Goal: Task Accomplishment & Management: Complete application form

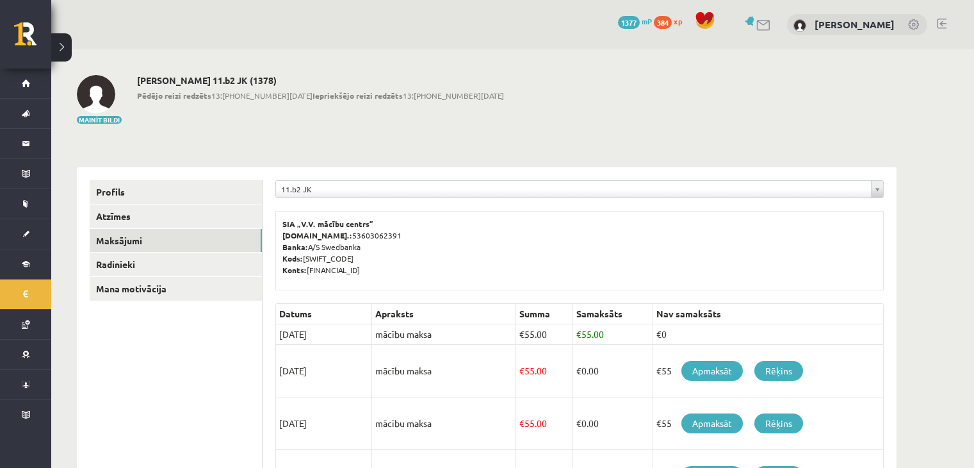
scroll to position [92, 0]
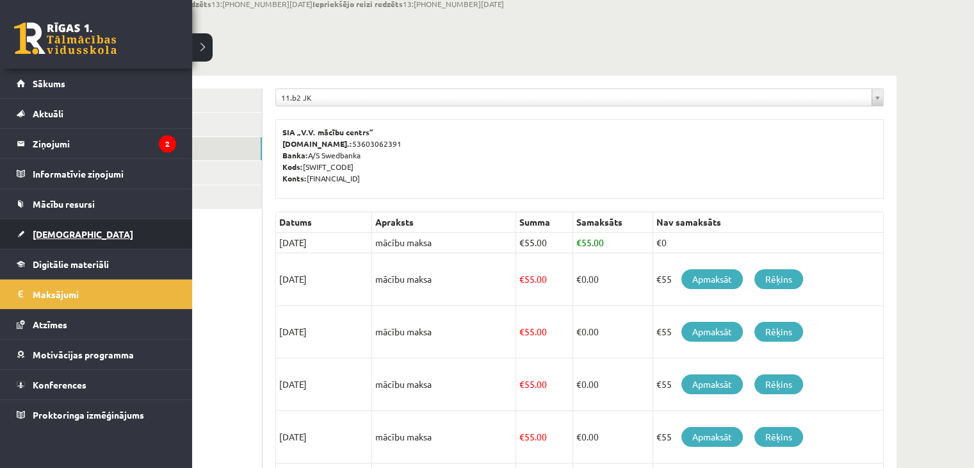
click at [49, 237] on span "[DEMOGRAPHIC_DATA]" at bounding box center [83, 234] width 101 height 12
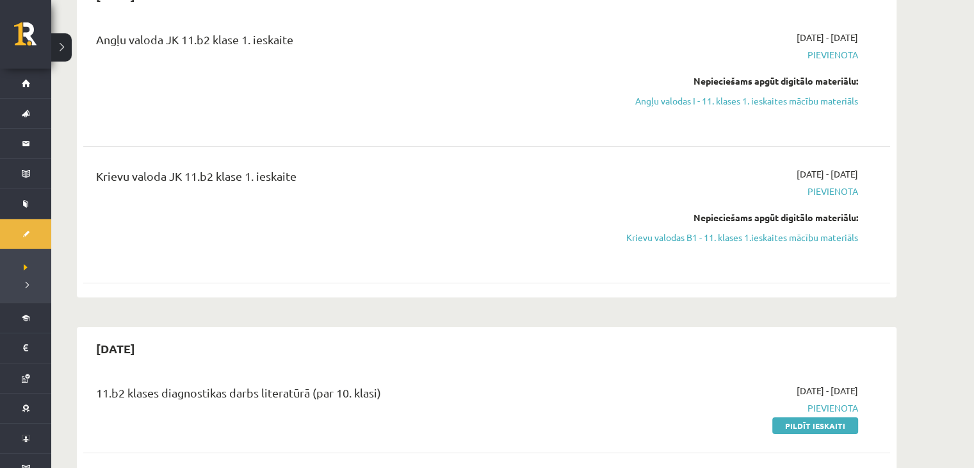
scroll to position [146, 0]
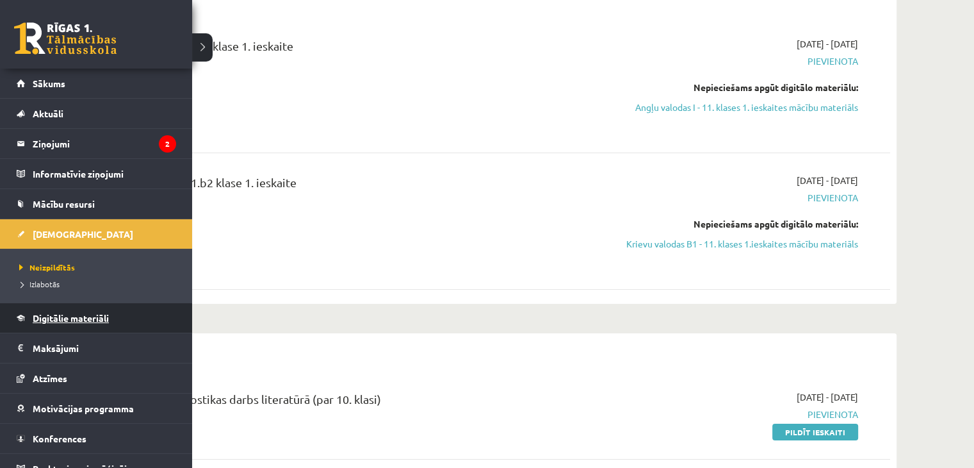
click at [44, 320] on span "Digitālie materiāli" at bounding box center [71, 318] width 76 height 12
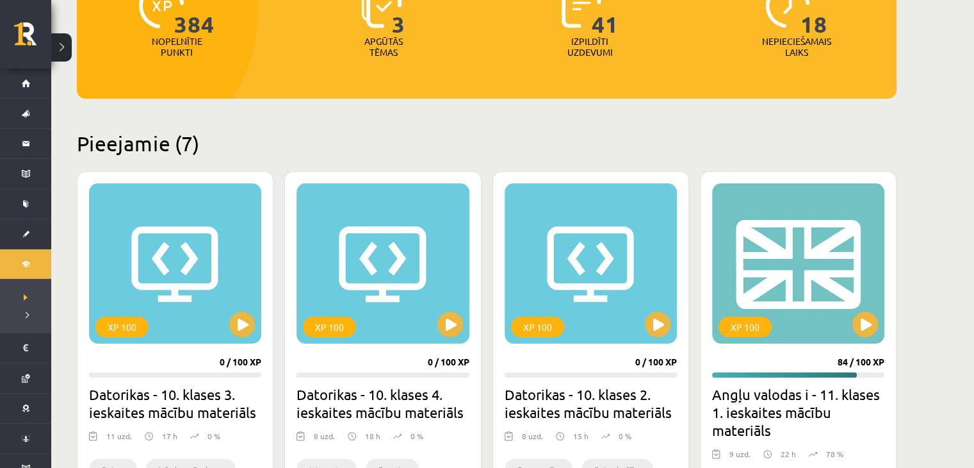
scroll to position [190, 0]
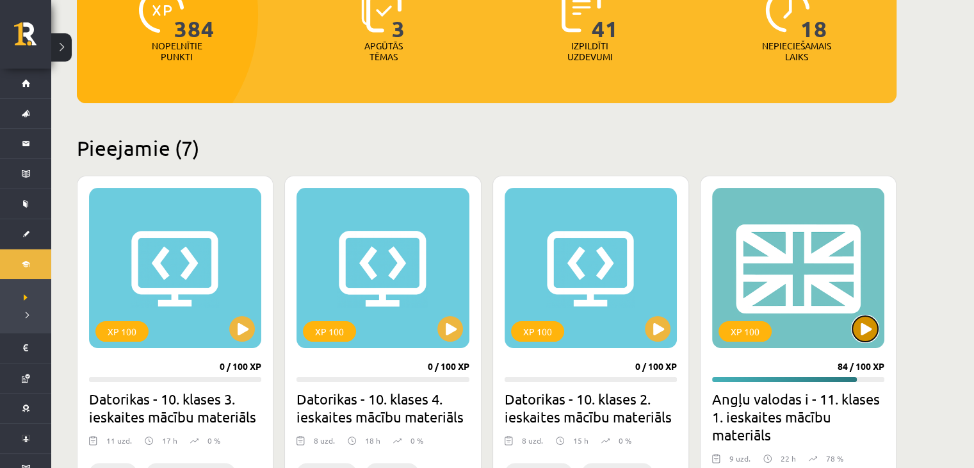
click at [865, 325] on button at bounding box center [866, 329] width 26 height 26
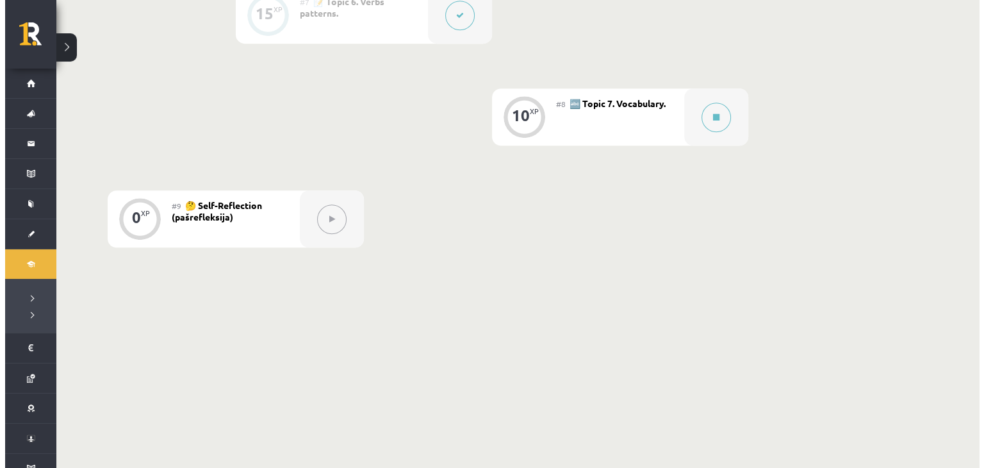
scroll to position [989, 0]
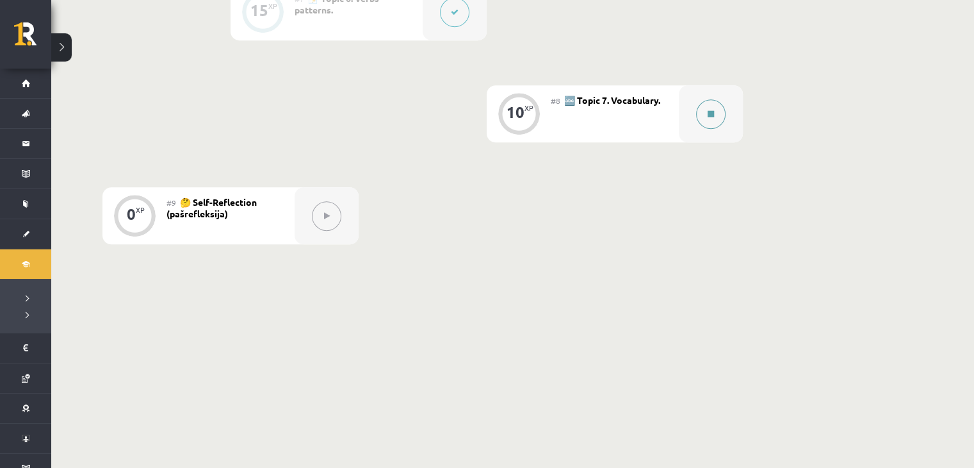
click at [712, 121] on button at bounding box center [710, 113] width 29 height 29
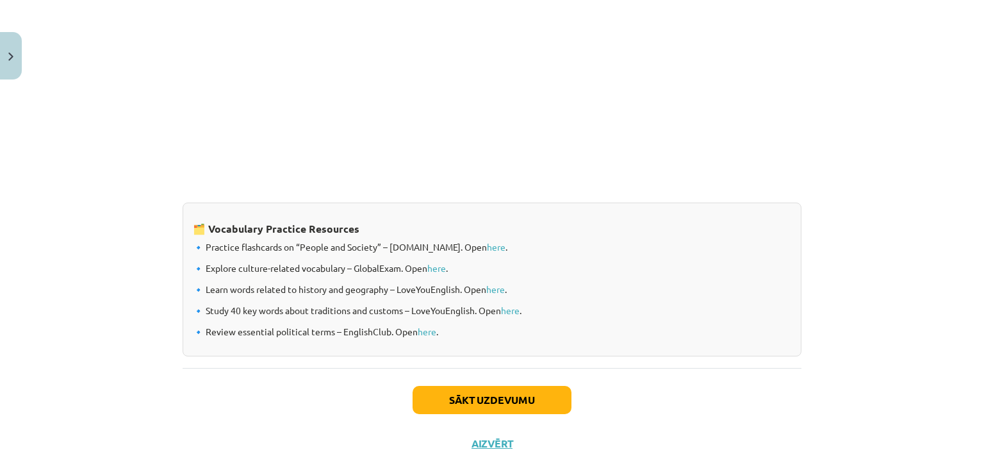
scroll to position [1015, 0]
click at [487, 247] on link "here" at bounding box center [496, 248] width 19 height 12
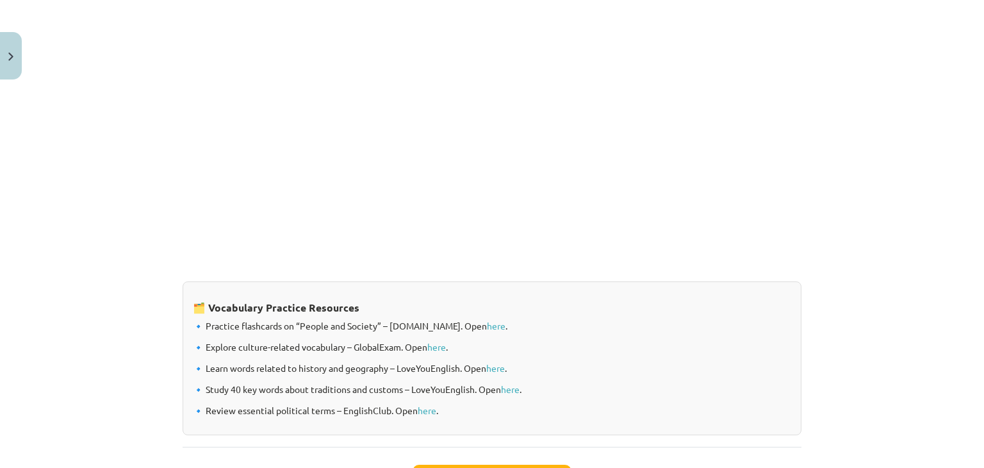
scroll to position [1043, 0]
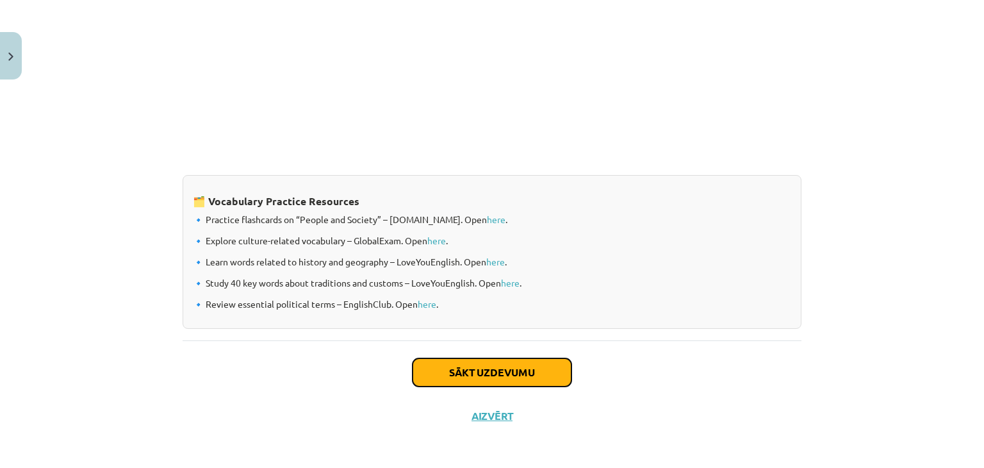
click at [478, 367] on button "Sākt uzdevumu" at bounding box center [491, 372] width 159 height 28
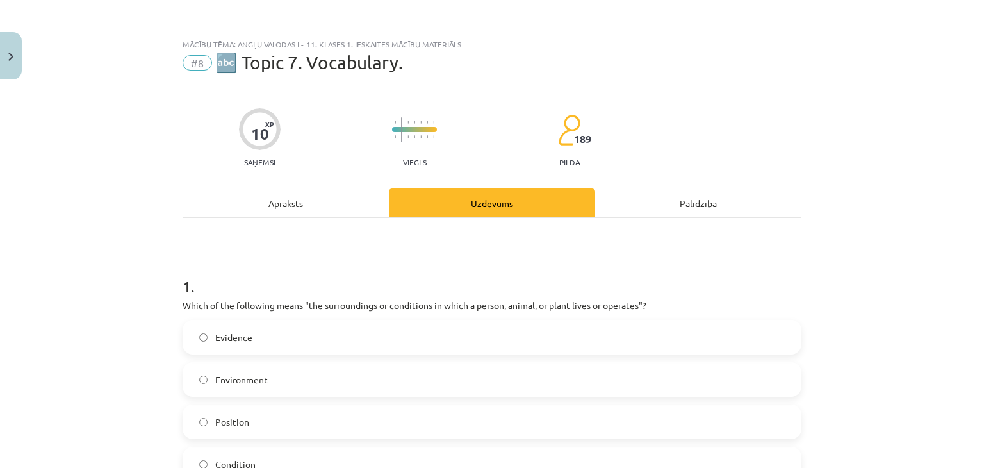
scroll to position [174, 0]
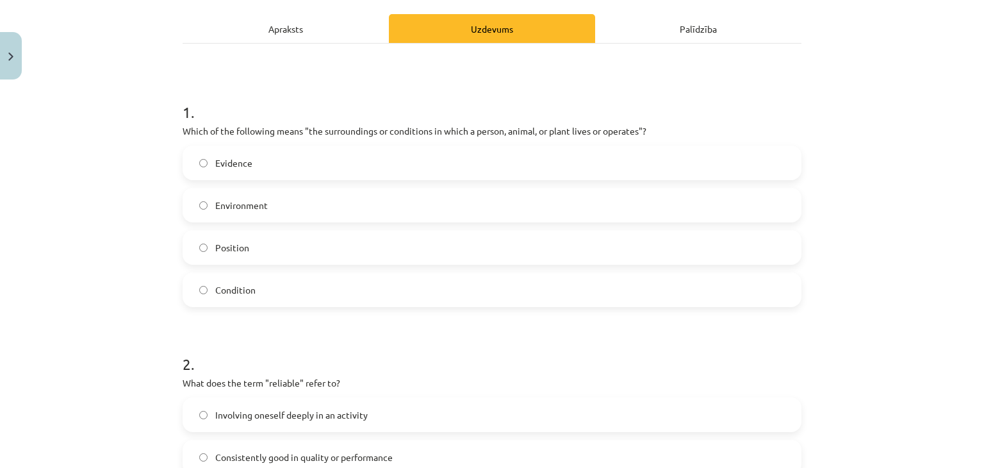
click at [514, 205] on label "Environment" at bounding box center [492, 205] width 616 height 32
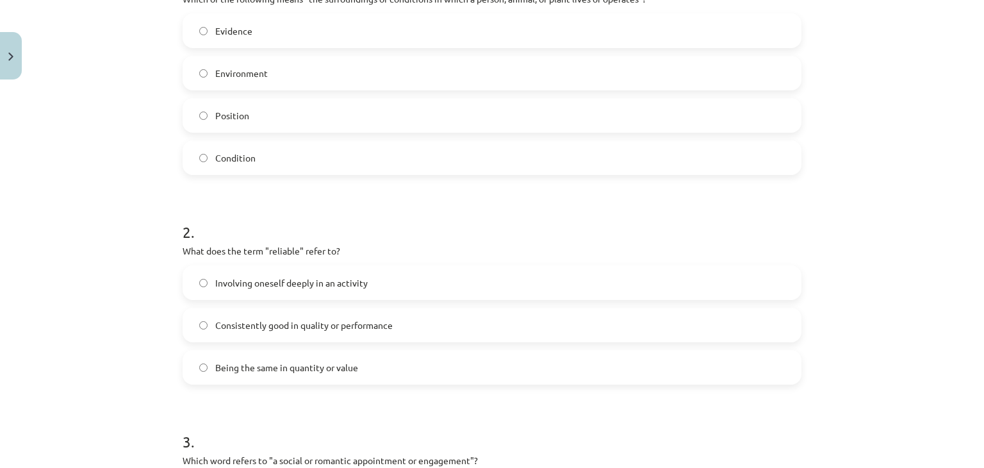
scroll to position [307, 0]
click at [291, 334] on label "Consistently good in quality or performance" at bounding box center [492, 323] width 616 height 32
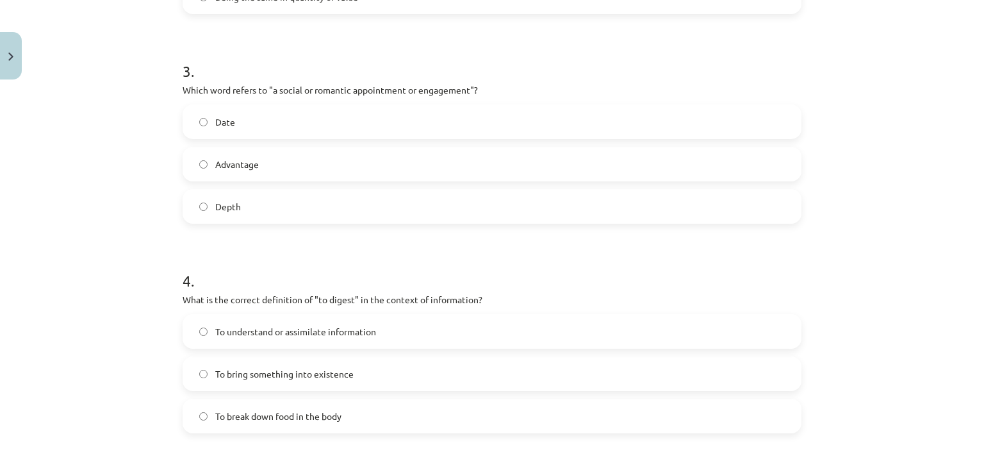
scroll to position [676, 0]
click at [266, 121] on label "Date" at bounding box center [492, 122] width 616 height 32
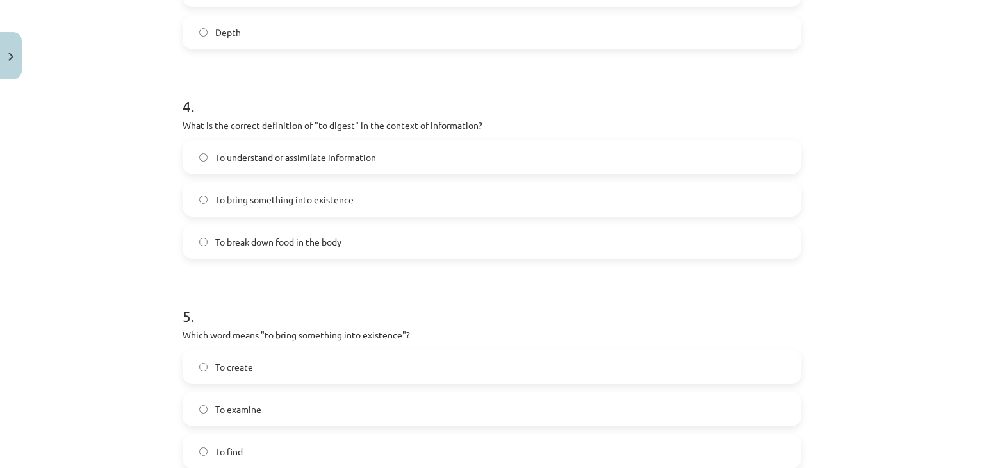
scroll to position [853, 0]
click at [290, 159] on span "To understand or assimilate information" at bounding box center [295, 154] width 161 height 13
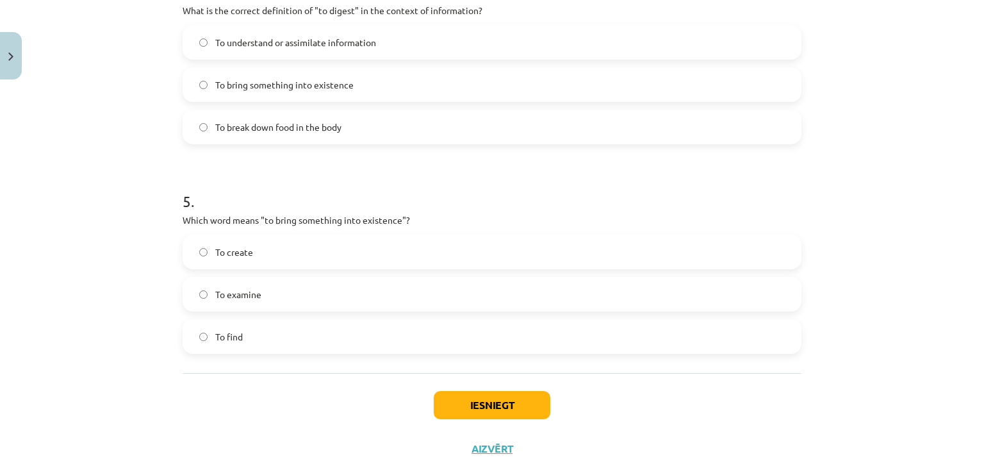
scroll to position [966, 0]
click at [264, 249] on label "To create" at bounding box center [492, 251] width 616 height 32
click at [483, 407] on button "Iesniegt" at bounding box center [492, 404] width 117 height 28
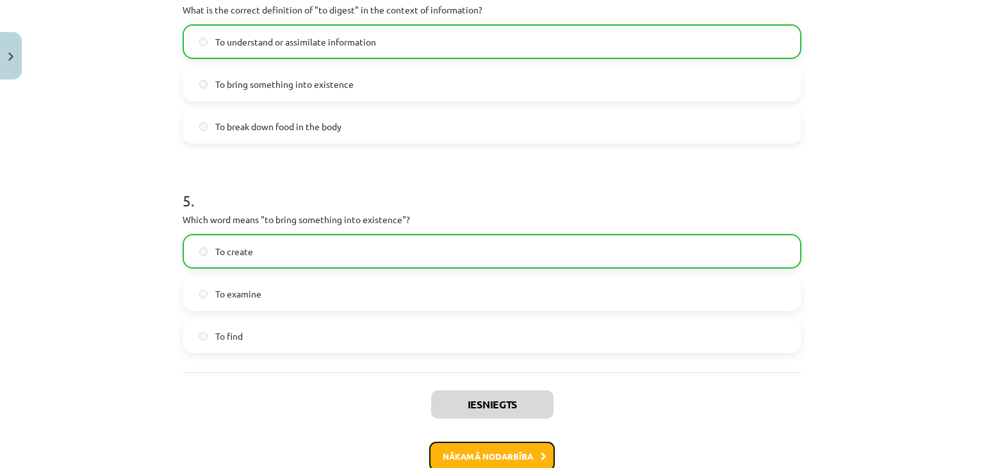
click at [505, 452] on button "Nākamā nodarbība" at bounding box center [492, 455] width 126 height 29
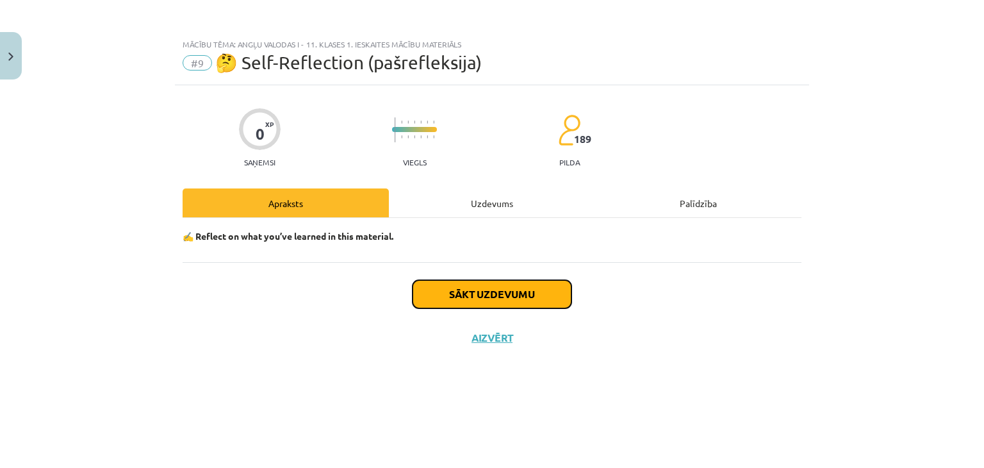
click at [497, 291] on button "Sākt uzdevumu" at bounding box center [491, 294] width 159 height 28
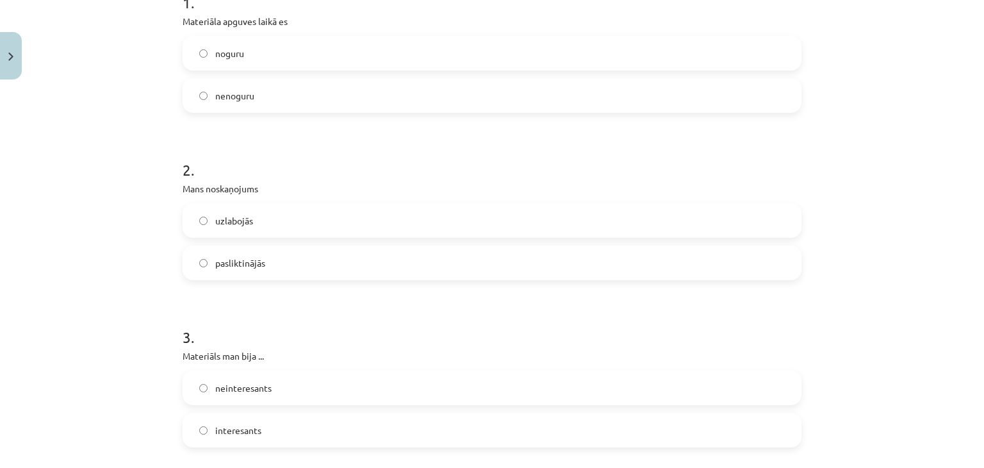
scroll to position [282, 0]
click at [251, 431] on span "interesants" at bounding box center [238, 431] width 46 height 13
click at [291, 222] on label "uzlabojās" at bounding box center [492, 222] width 616 height 32
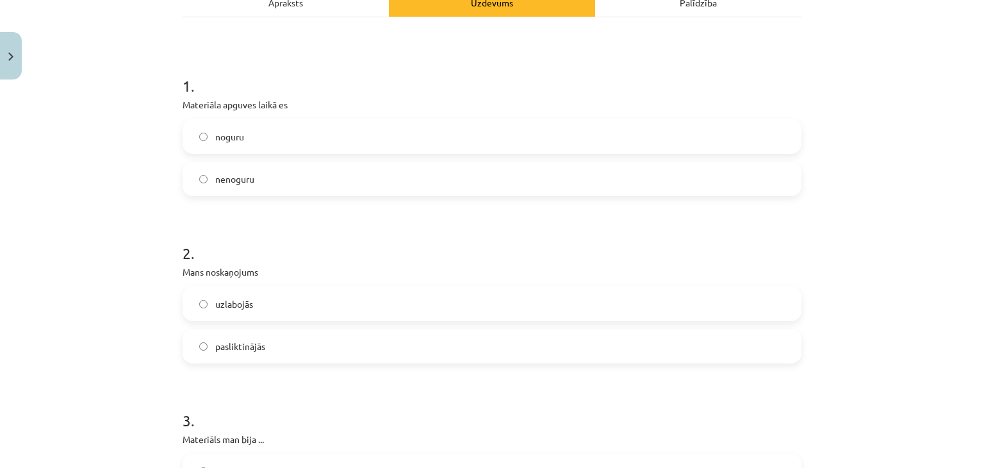
scroll to position [199, 0]
drag, startPoint x: 274, startPoint y: 177, endPoint x: 313, endPoint y: 176, distance: 38.5
click at [313, 176] on label "nenoguru" at bounding box center [492, 181] width 616 height 32
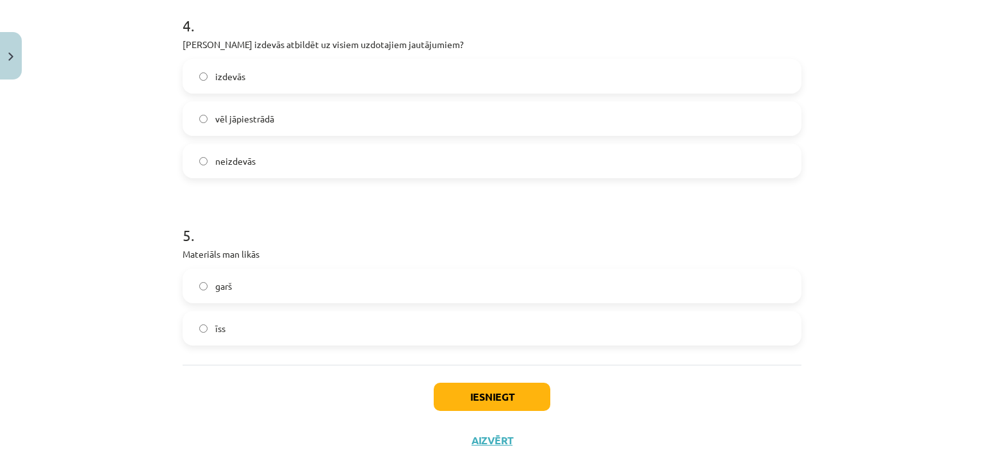
scroll to position [761, 0]
click at [282, 120] on label "vēl jāpiestrādā" at bounding box center [492, 120] width 616 height 32
click at [245, 284] on label "garš" at bounding box center [492, 287] width 616 height 32
click at [473, 403] on button "Iesniegt" at bounding box center [492, 398] width 117 height 28
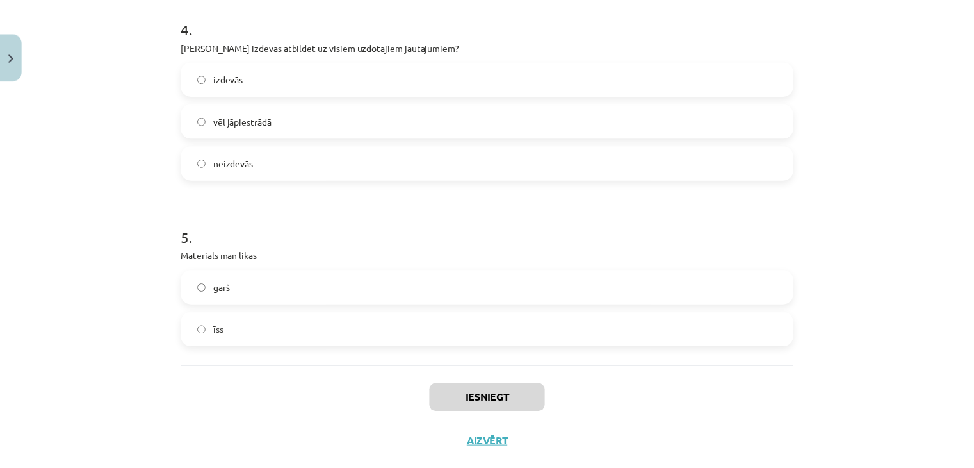
scroll to position [988, 0]
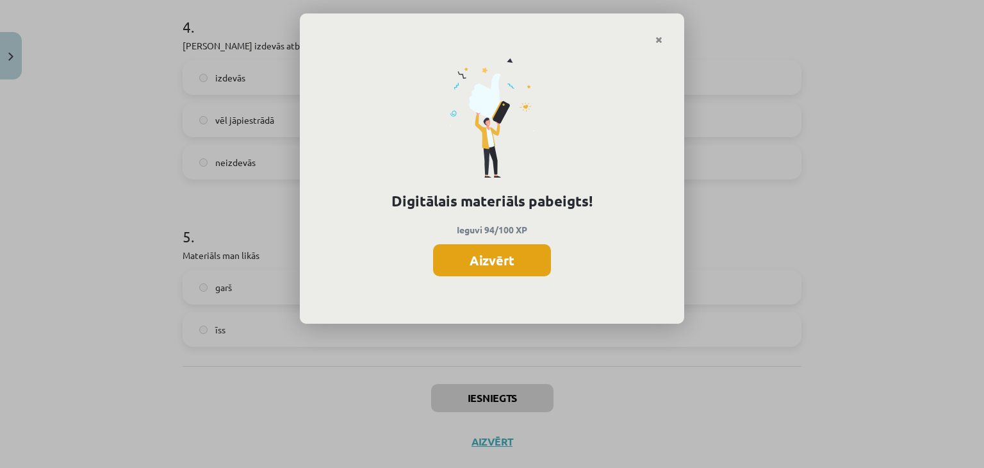
click at [507, 262] on button "Aizvērt" at bounding box center [492, 260] width 118 height 32
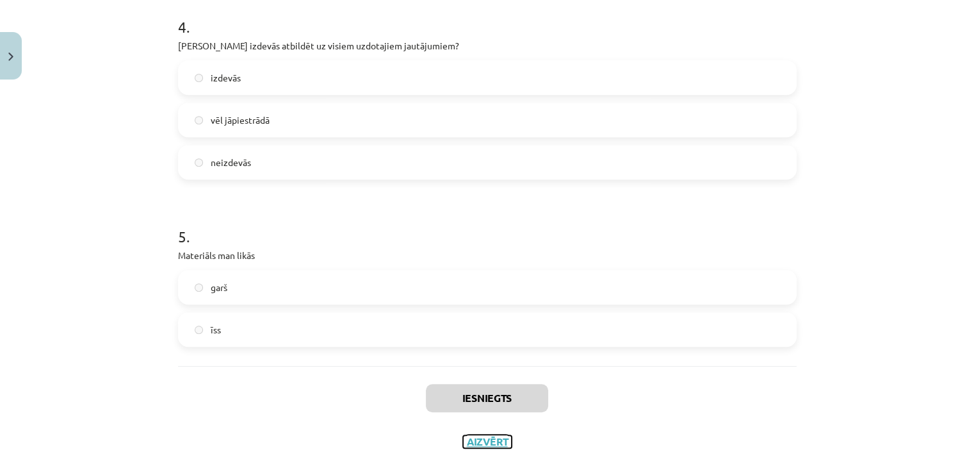
click at [485, 443] on button "Aizvērt" at bounding box center [487, 441] width 49 height 13
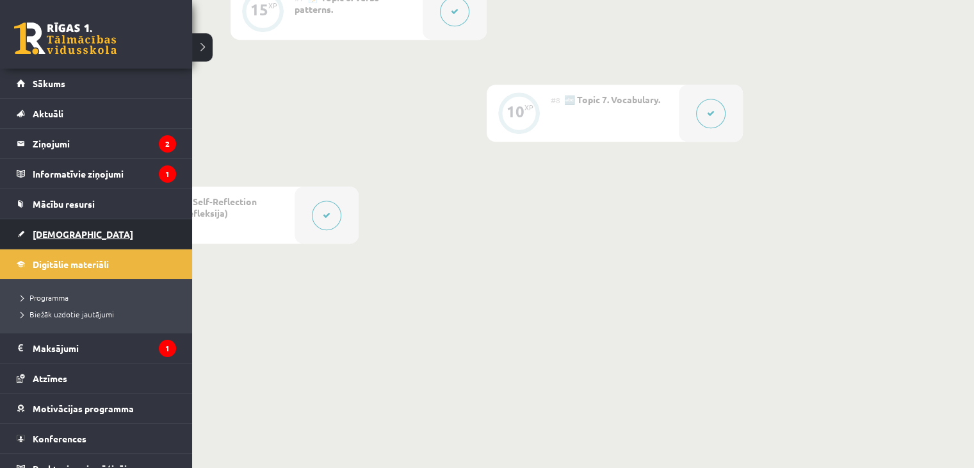
click at [48, 227] on link "[DEMOGRAPHIC_DATA]" at bounding box center [96, 233] width 159 height 29
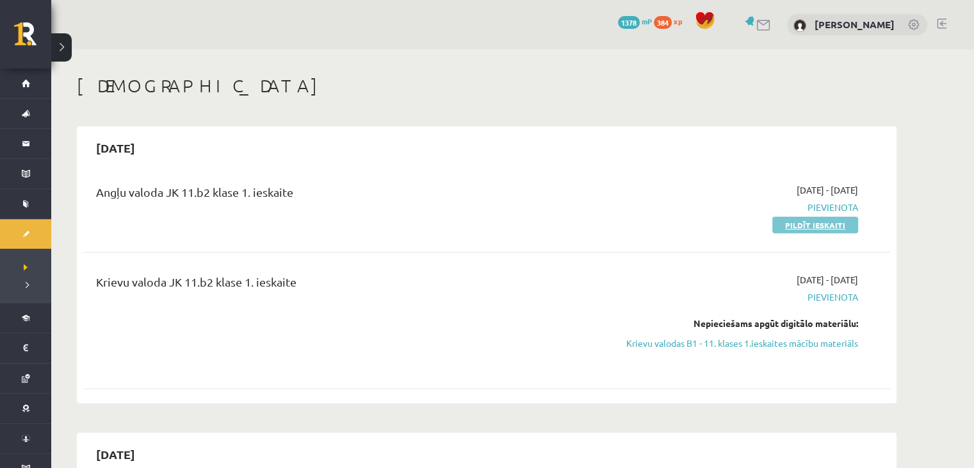
click at [824, 224] on link "Pildīt ieskaiti" at bounding box center [815, 224] width 86 height 17
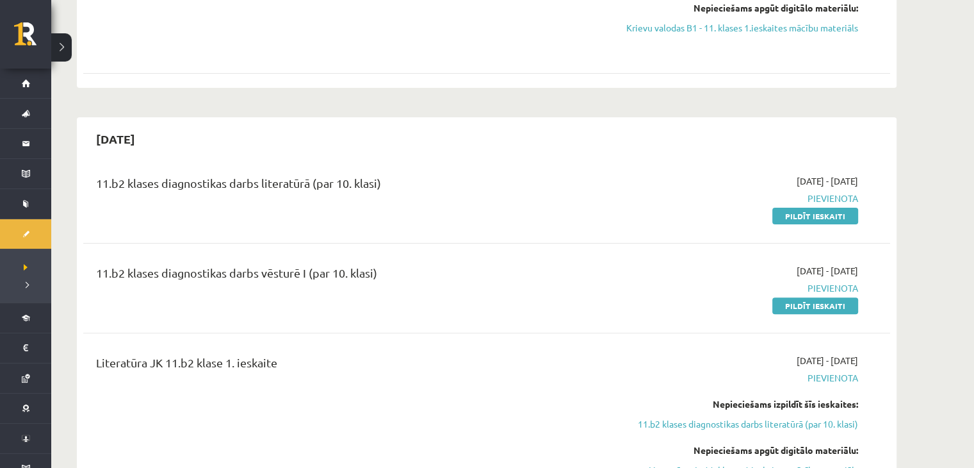
scroll to position [314, 0]
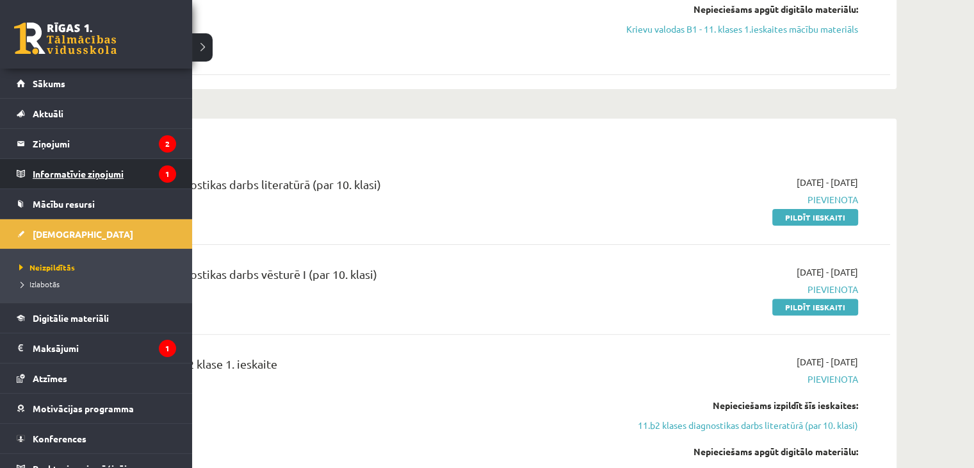
click at [60, 180] on legend "Informatīvie ziņojumi 1" at bounding box center [104, 173] width 143 height 29
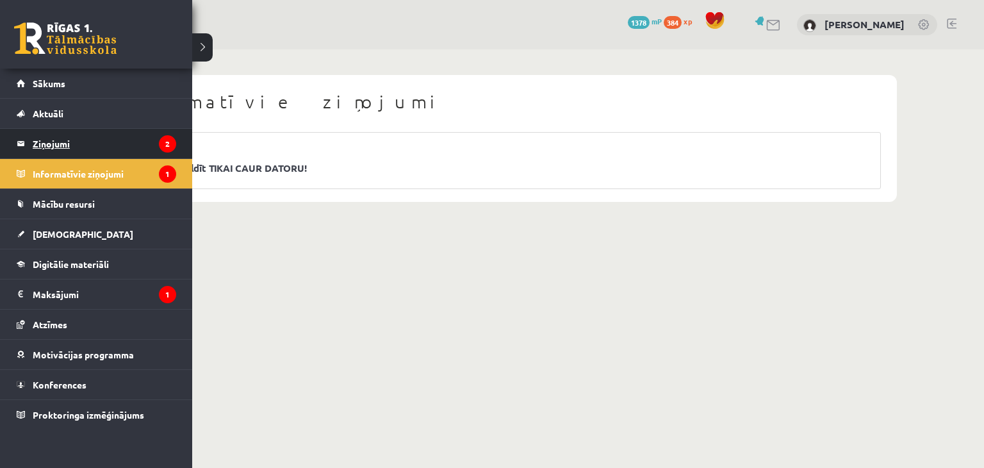
click at [45, 139] on legend "Ziņojumi 2" at bounding box center [104, 143] width 143 height 29
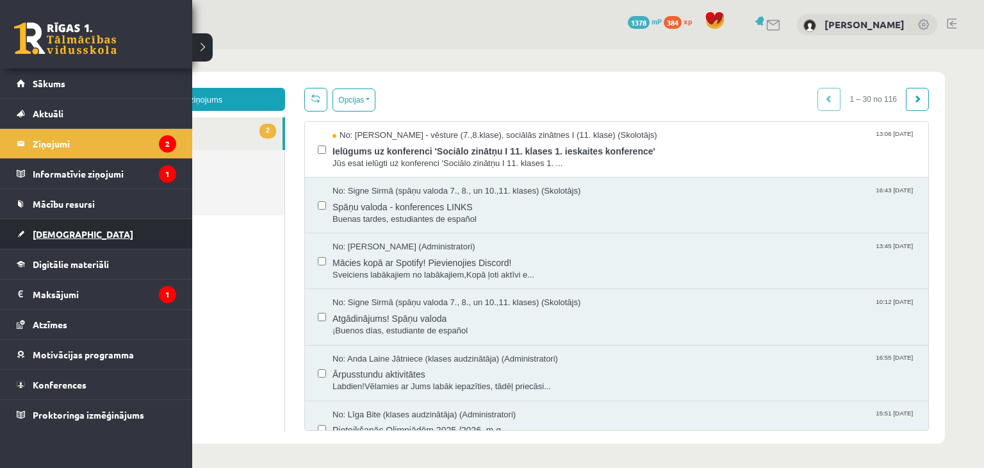
click at [68, 239] on link "[DEMOGRAPHIC_DATA]" at bounding box center [96, 233] width 159 height 29
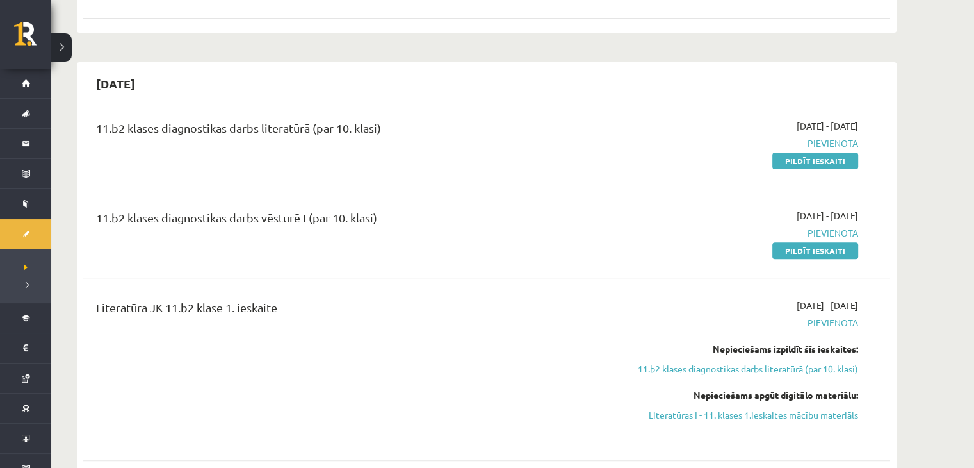
scroll to position [346, 0]
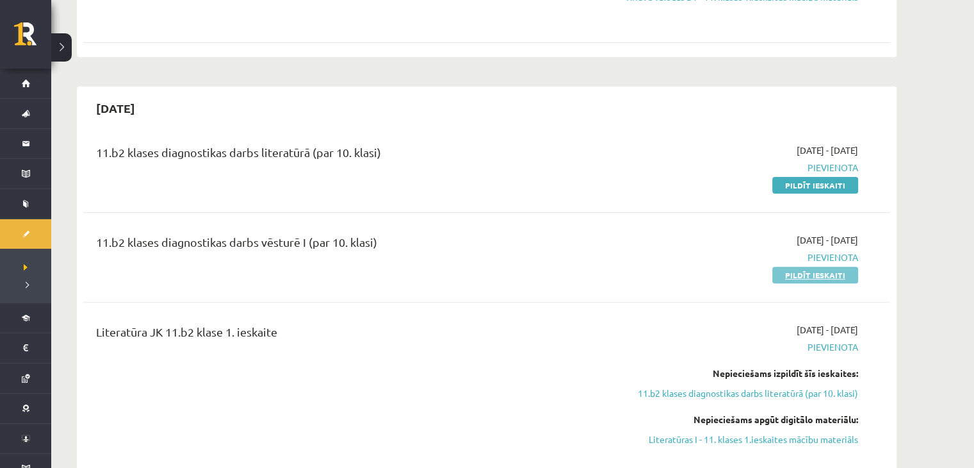
click at [839, 276] on link "Pildīt ieskaiti" at bounding box center [815, 274] width 86 height 17
click at [797, 275] on link "Pildīt ieskaiti" at bounding box center [815, 274] width 86 height 17
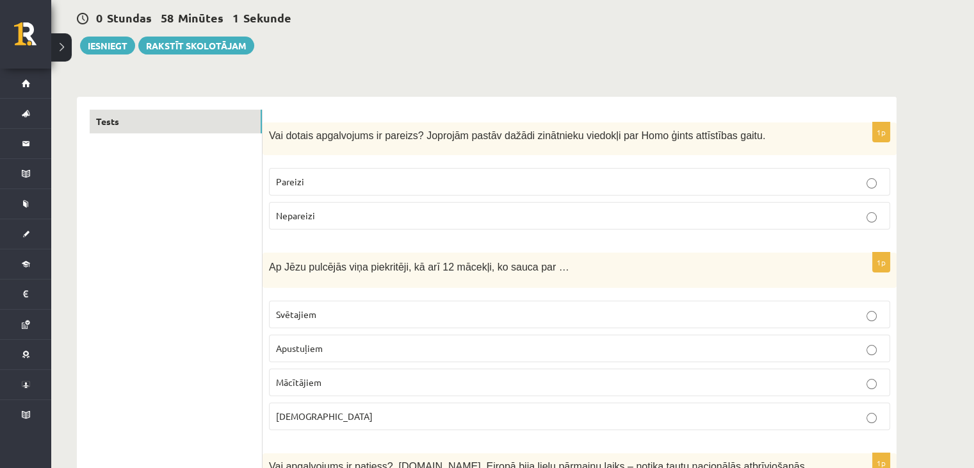
scroll to position [122, 0]
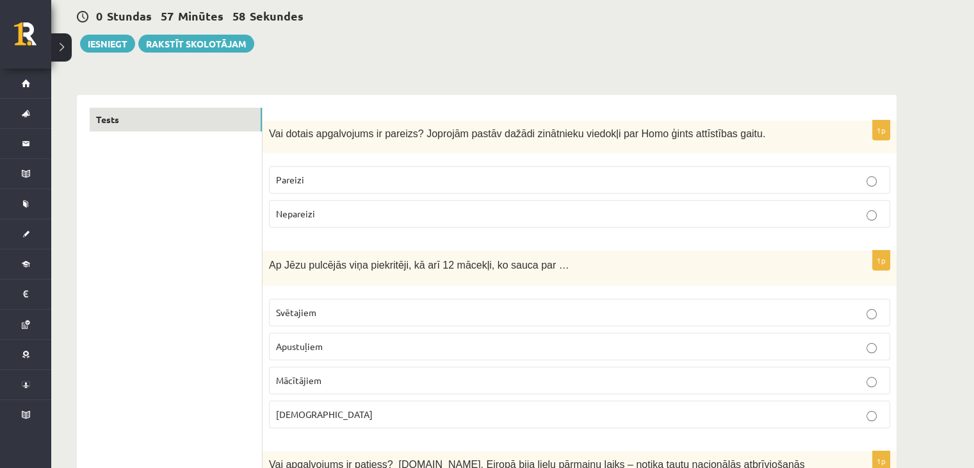
click at [651, 180] on p "Pareizi" at bounding box center [579, 179] width 607 height 13
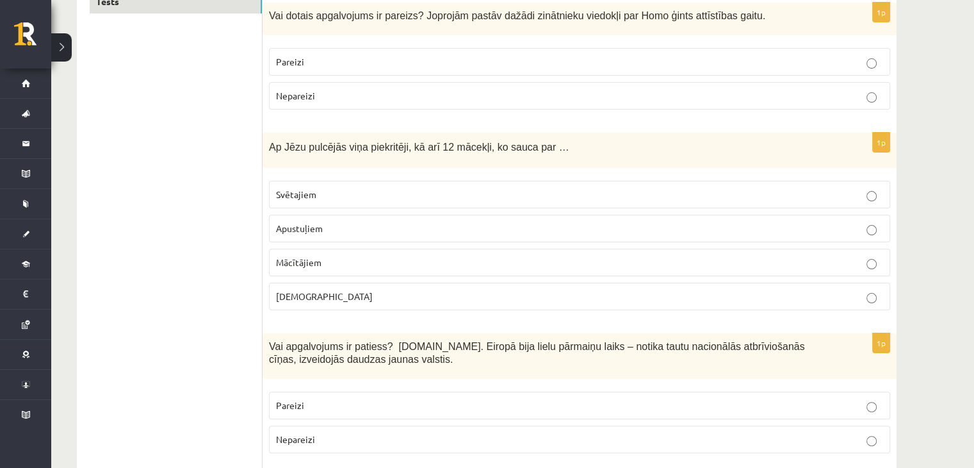
scroll to position [241, 0]
click at [355, 222] on p "Apustuļiem" at bounding box center [579, 227] width 607 height 13
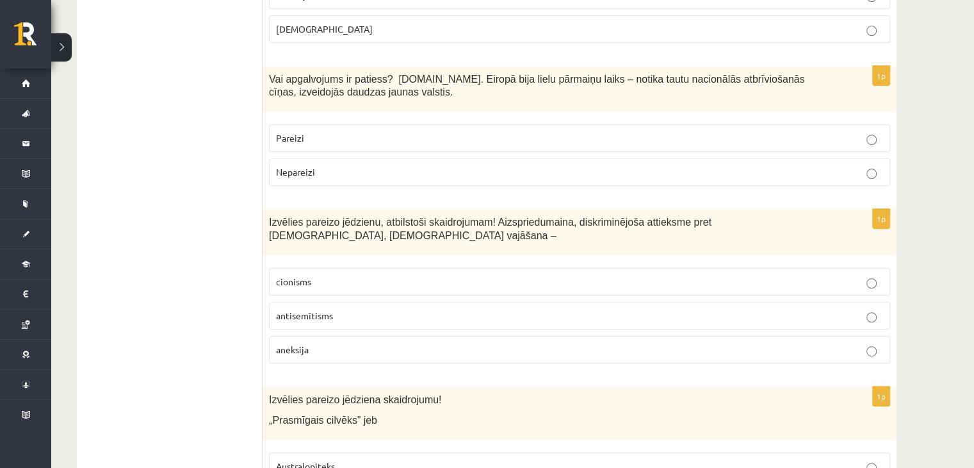
scroll to position [509, 0]
click at [352, 307] on p "antisemītisms" at bounding box center [579, 313] width 607 height 13
click at [353, 133] on p "Pareizi" at bounding box center [579, 136] width 607 height 13
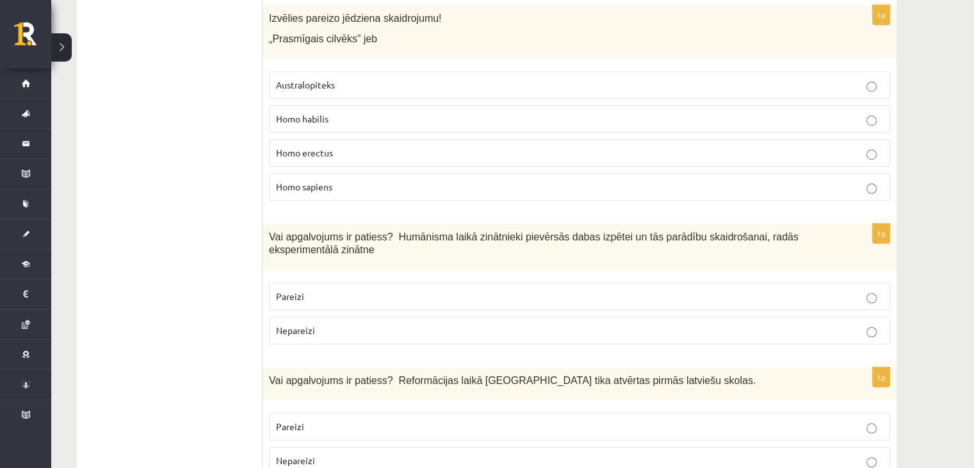
scroll to position [889, 0]
click at [342, 111] on p "Homo habilis" at bounding box center [579, 117] width 607 height 13
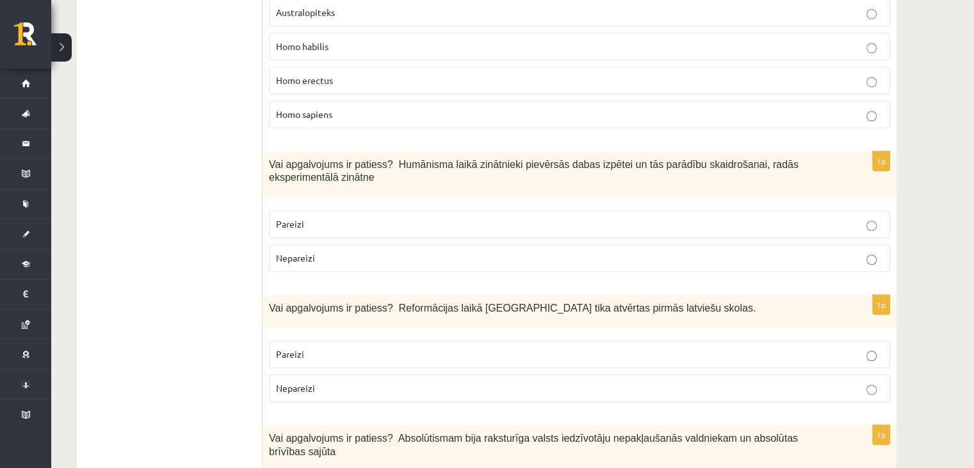
scroll to position [963, 0]
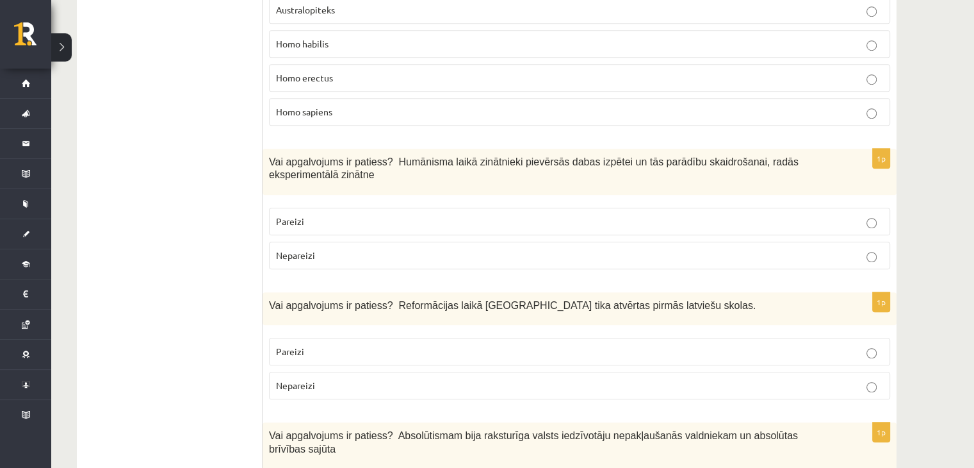
click at [367, 215] on p "Pareizi" at bounding box center [579, 221] width 607 height 13
click at [398, 345] on p "Pareizi" at bounding box center [579, 351] width 607 height 13
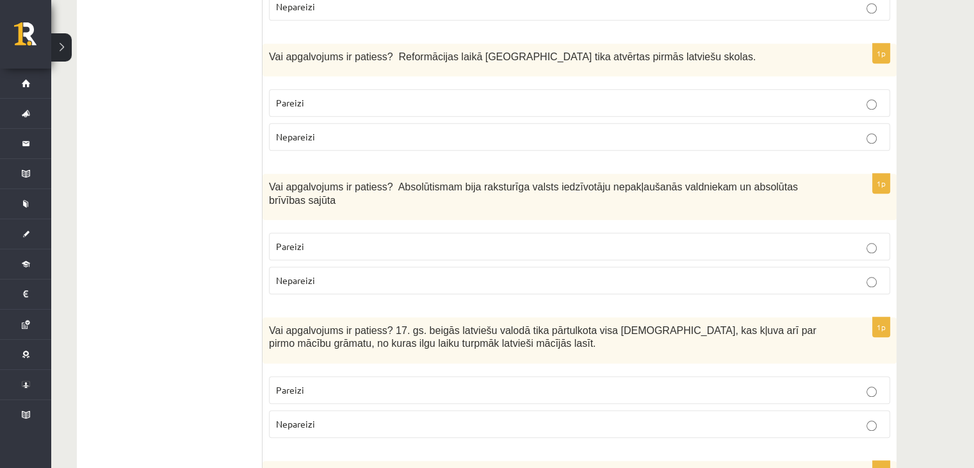
scroll to position [1209, 0]
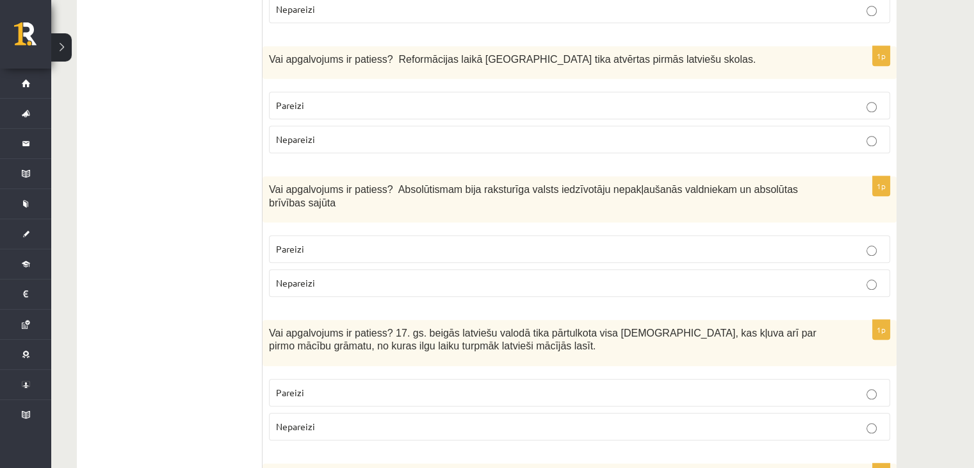
click at [326, 269] on label "Nepareizi" at bounding box center [579, 283] width 621 height 28
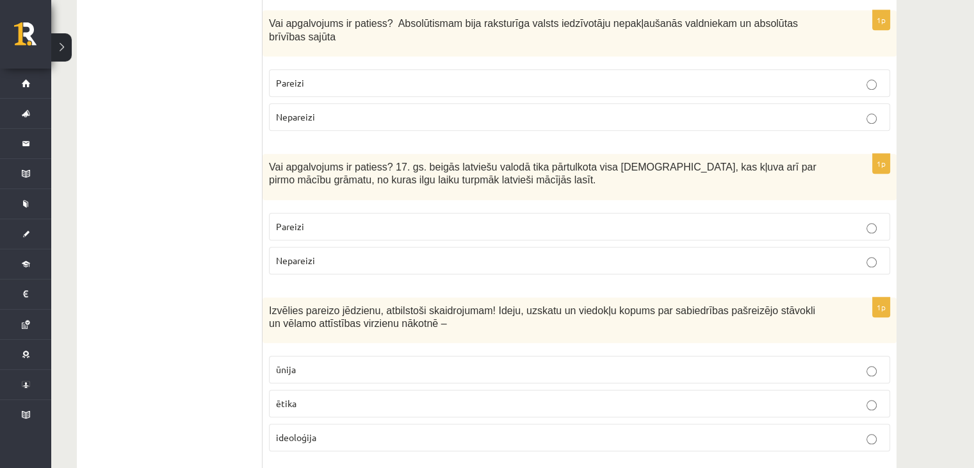
scroll to position [1382, 0]
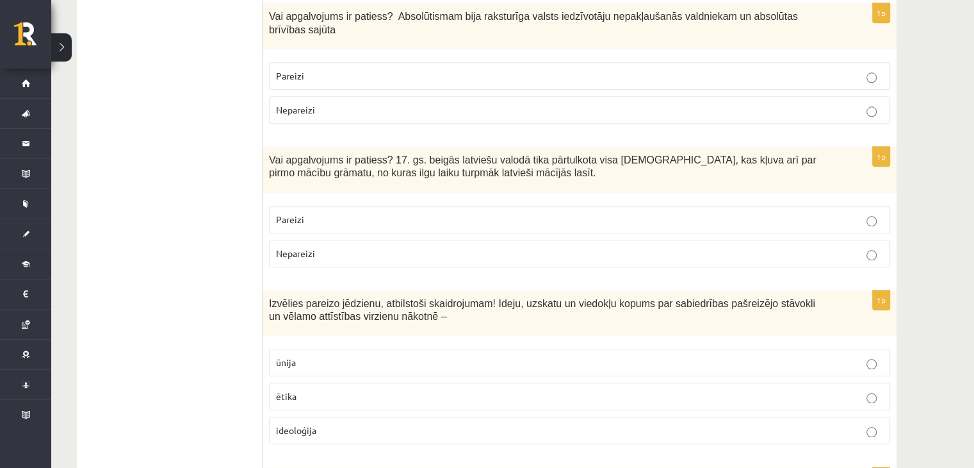
click at [308, 424] on span "ideoloģija" at bounding box center [296, 430] width 40 height 12
click at [364, 213] on p "Pareizi" at bounding box center [579, 219] width 607 height 13
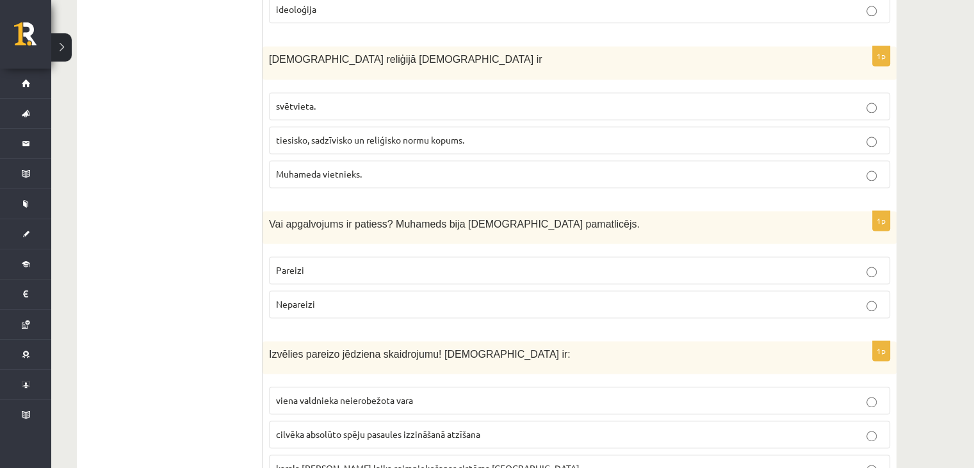
scroll to position [1802, 0]
click at [331, 135] on span "tiesisko, sadzīvisko un reliģisko normu kopums." at bounding box center [370, 141] width 188 height 12
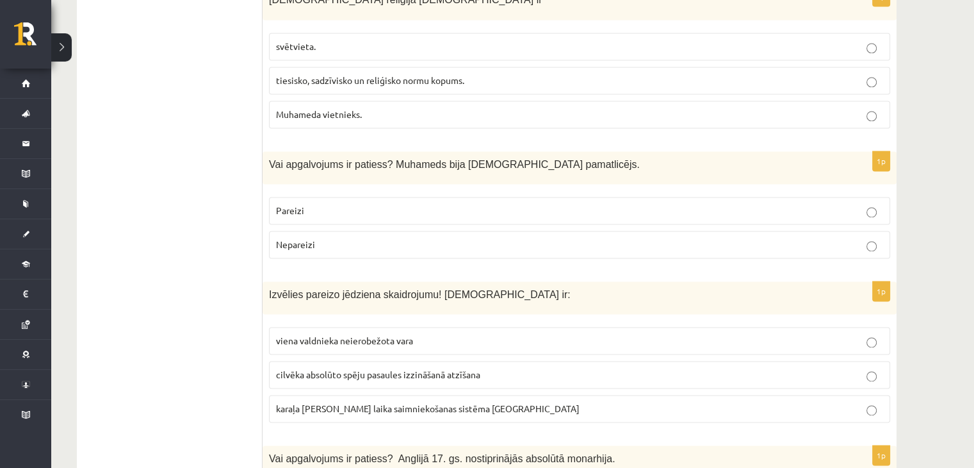
scroll to position [1864, 0]
click at [313, 202] on p "Pareizi" at bounding box center [579, 208] width 607 height 13
click at [335, 325] on label "viena valdnieka neierobežota vara" at bounding box center [579, 339] width 621 height 28
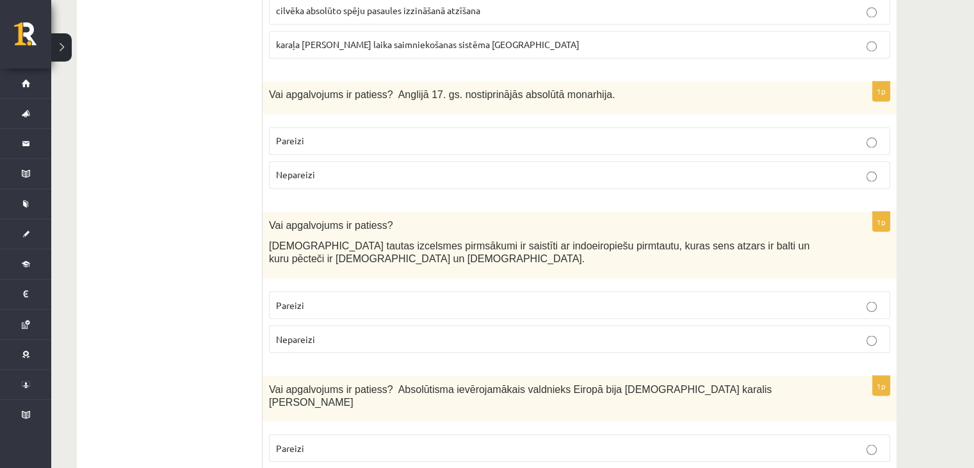
scroll to position [2225, 0]
click at [391, 162] on label "Nepareizi" at bounding box center [579, 176] width 621 height 28
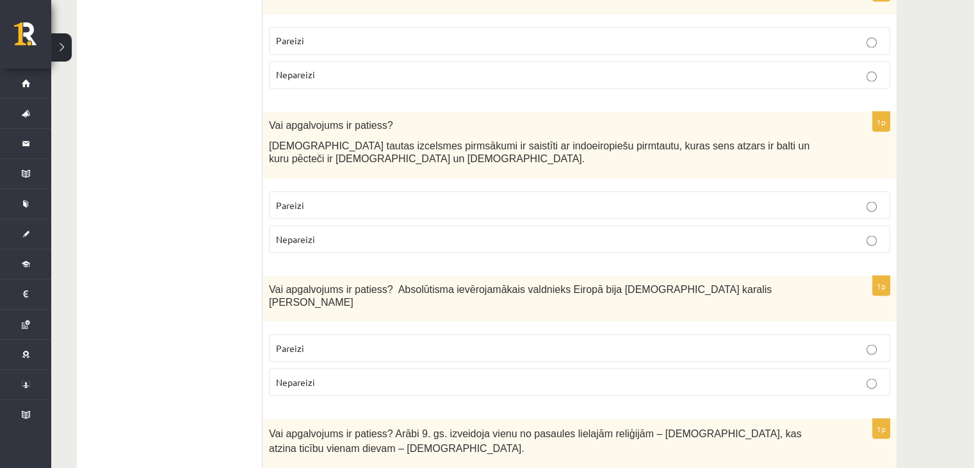
scroll to position [2329, 0]
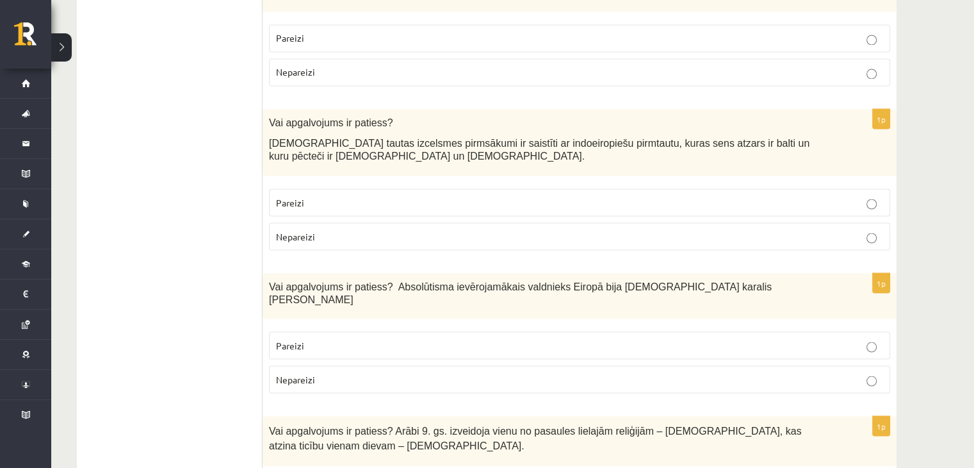
click at [406, 195] on p "Pareizi" at bounding box center [579, 201] width 607 height 13
click at [400, 338] on p "Pareizi" at bounding box center [579, 344] width 607 height 13
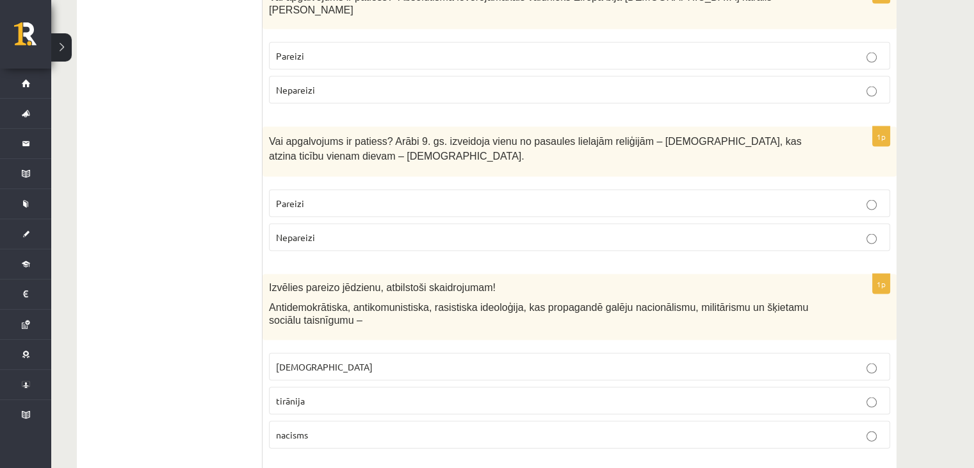
scroll to position [2627, 0]
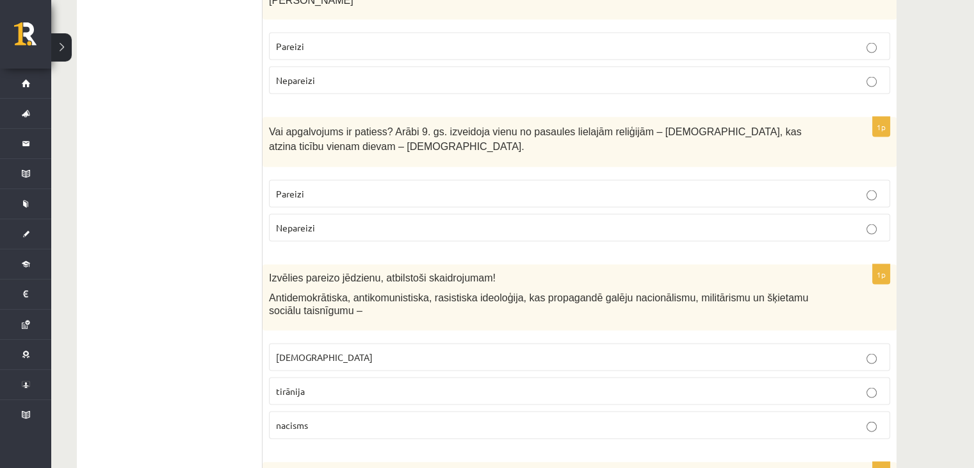
click at [412, 221] on p "Nepareizi" at bounding box center [579, 227] width 607 height 13
click at [396, 350] on p "fašisms" at bounding box center [579, 356] width 607 height 13
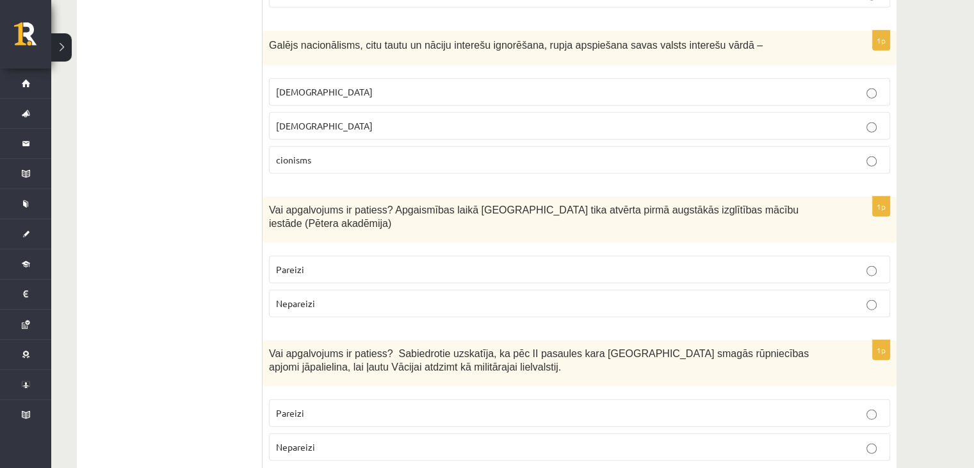
scroll to position [3058, 0]
click at [387, 86] on p "šovinisms" at bounding box center [579, 92] width 607 height 13
click at [390, 263] on p "Pareizi" at bounding box center [579, 269] width 607 height 13
click at [341, 439] on p "Nepareizi" at bounding box center [579, 445] width 607 height 13
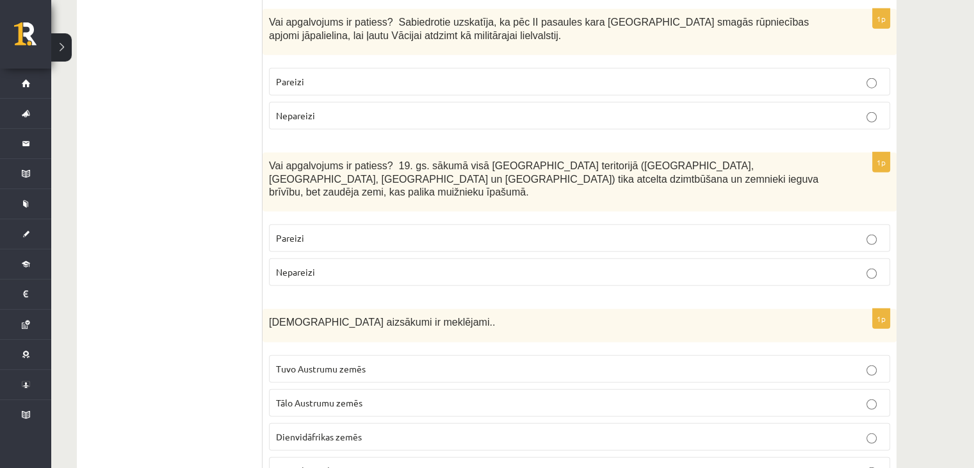
scroll to position [3402, 0]
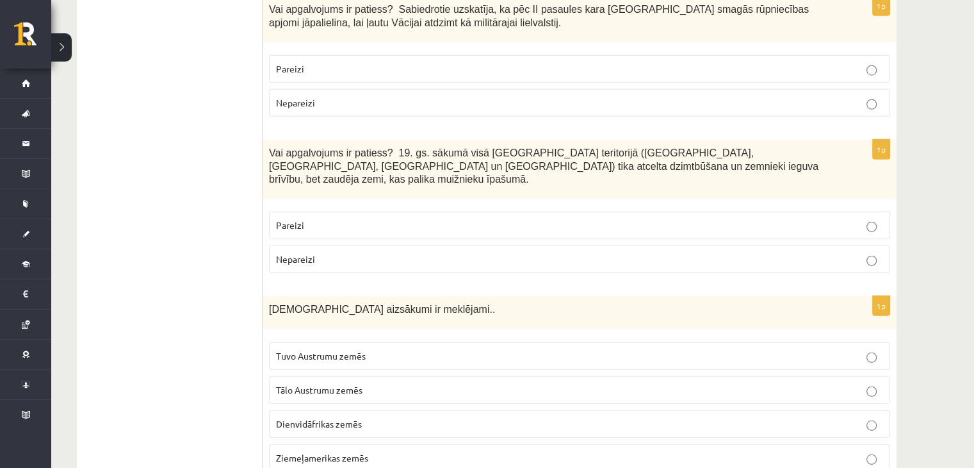
click at [414, 205] on fieldset "Pareizi Nepareizi" at bounding box center [579, 241] width 621 height 72
click at [413, 218] on p "Pareizi" at bounding box center [579, 224] width 607 height 13
click at [307, 349] on p "Tuvo Austrumu zemēs" at bounding box center [579, 355] width 607 height 13
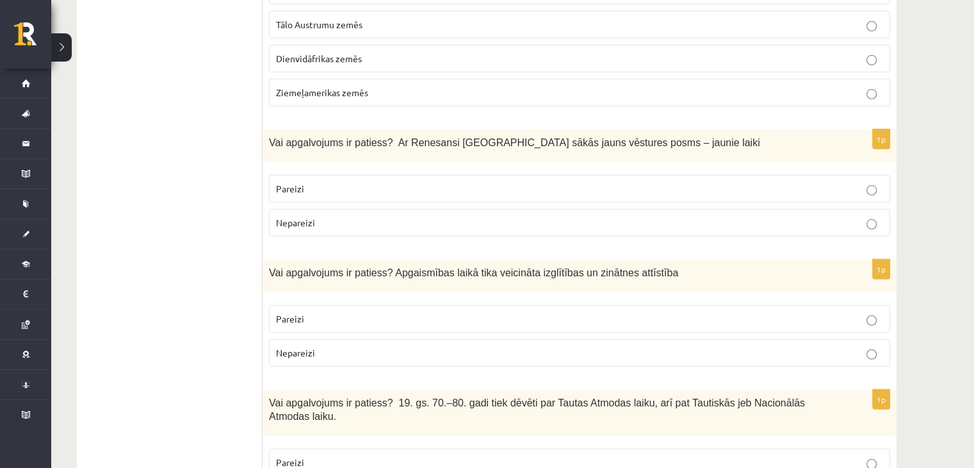
scroll to position [3769, 0]
click at [344, 181] on p "Pareizi" at bounding box center [579, 187] width 607 height 13
click at [320, 311] on p "Pareizi" at bounding box center [579, 317] width 607 height 13
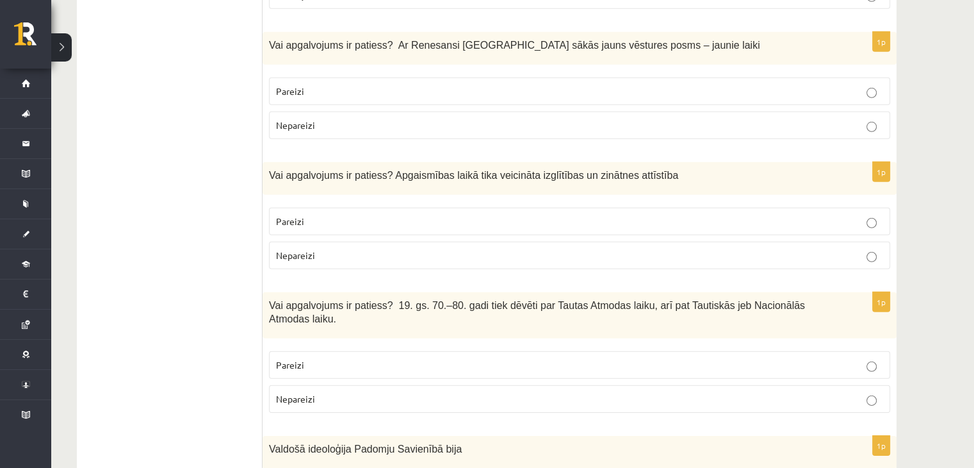
scroll to position [3865, 0]
click at [316, 357] on p "Pareizi" at bounding box center [579, 363] width 607 height 13
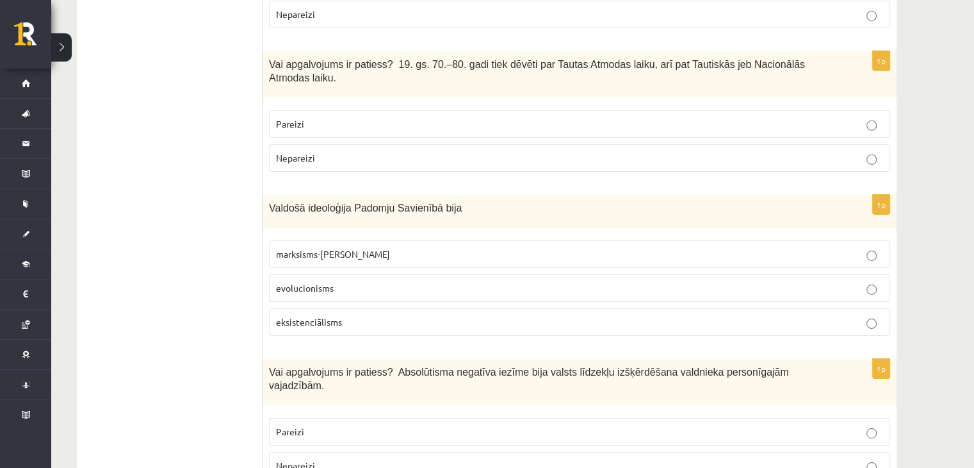
scroll to position [4102, 0]
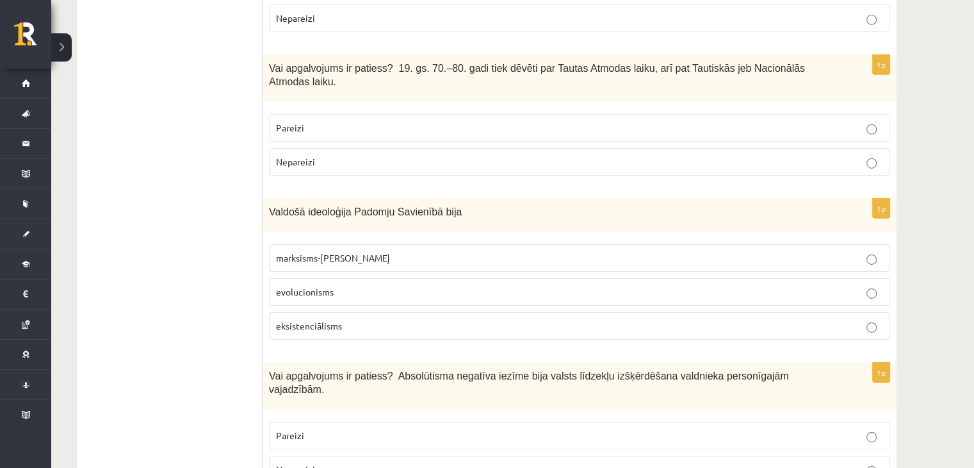
click at [386, 251] on p "marksisms-ļeņinisms" at bounding box center [579, 257] width 607 height 13
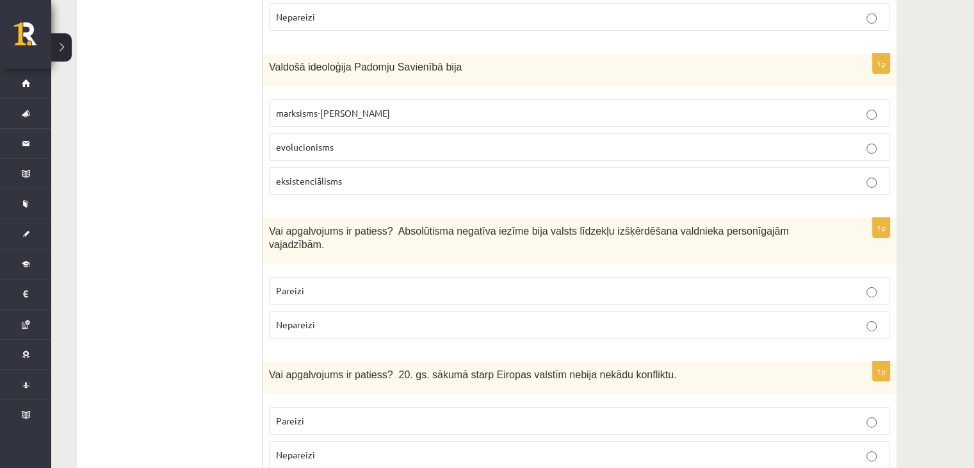
scroll to position [4268, 0]
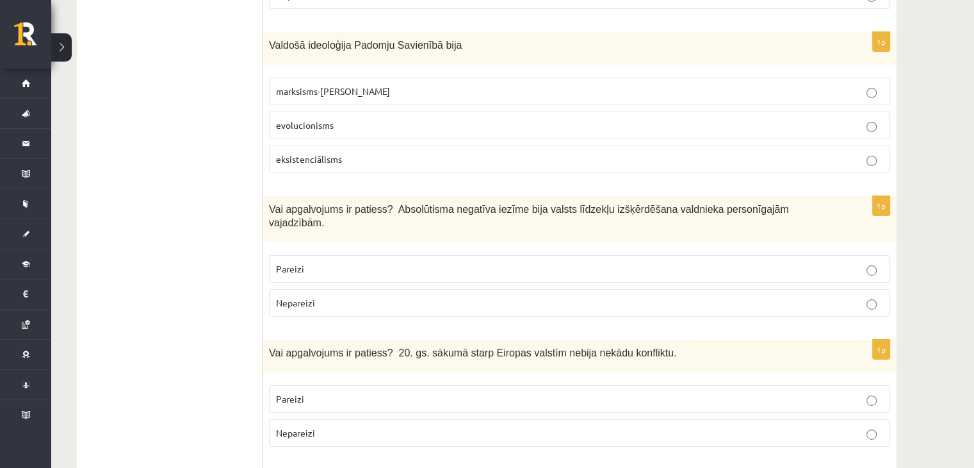
click at [333, 262] on p "Pareizi" at bounding box center [579, 268] width 607 height 13
click at [330, 419] on label "Nepareizi" at bounding box center [579, 433] width 621 height 28
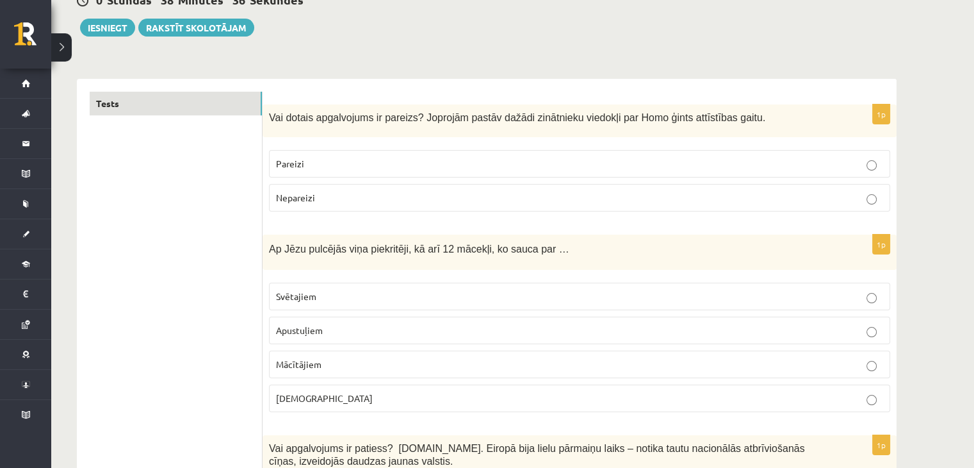
scroll to position [0, 0]
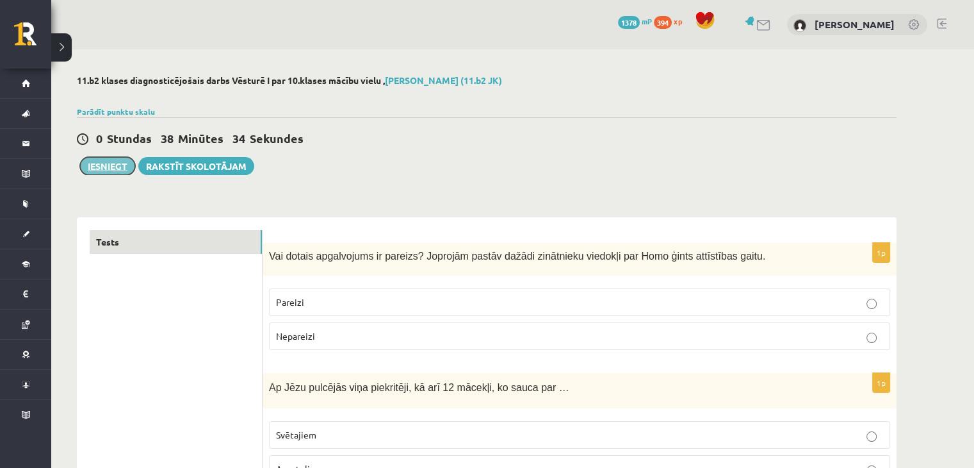
click at [103, 168] on button "Iesniegt" at bounding box center [107, 166] width 55 height 18
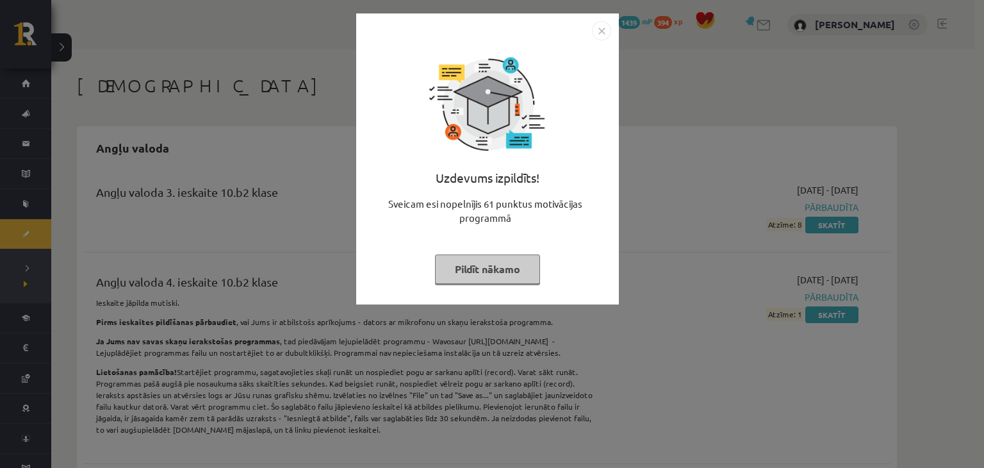
click at [605, 30] on img "Close" at bounding box center [601, 30] width 19 height 19
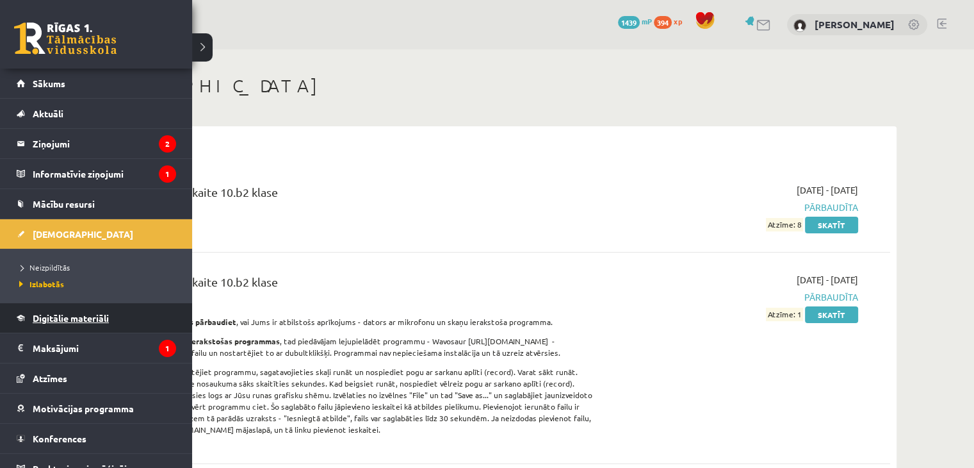
click at [73, 320] on span "Digitālie materiāli" at bounding box center [71, 318] width 76 height 12
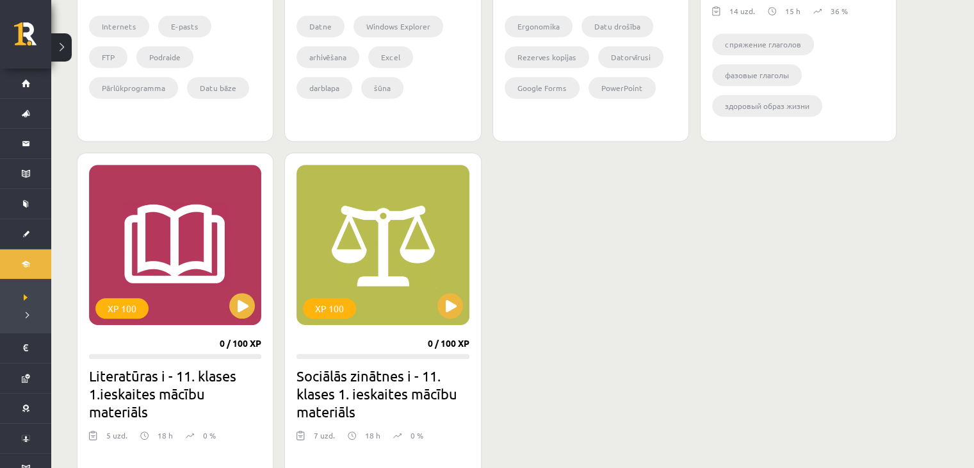
scroll to position [673, 0]
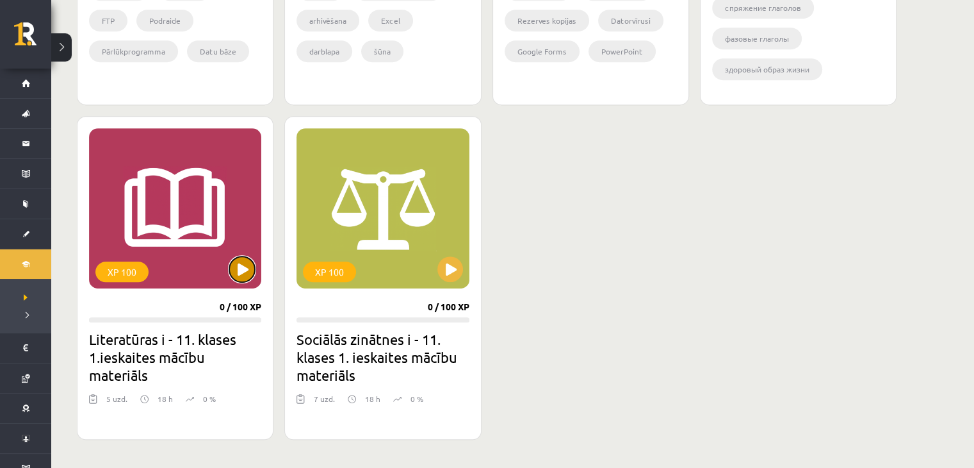
click at [236, 266] on button at bounding box center [242, 269] width 26 height 26
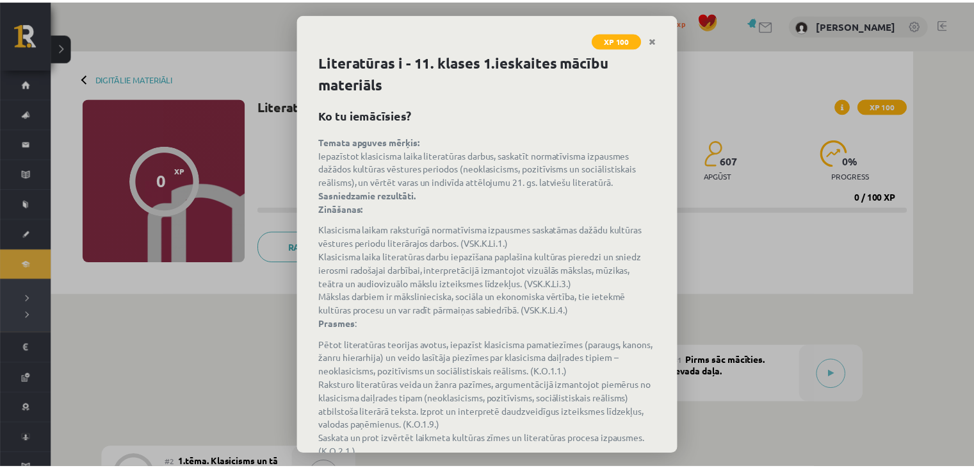
scroll to position [80, 0]
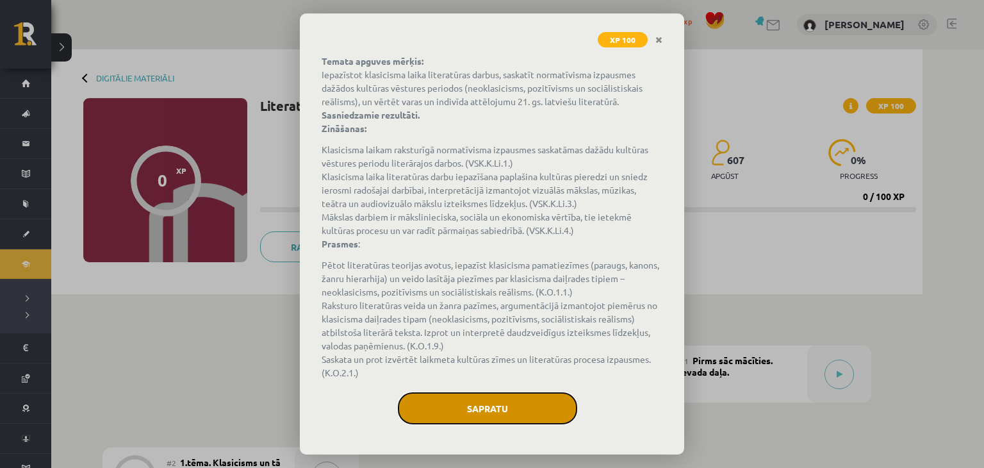
click at [462, 395] on button "Sapratu" at bounding box center [487, 408] width 179 height 32
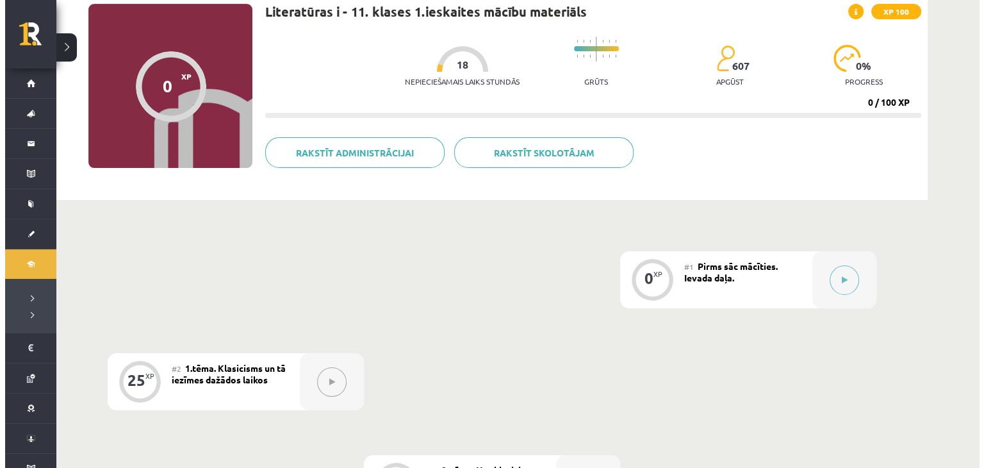
scroll to position [95, 0]
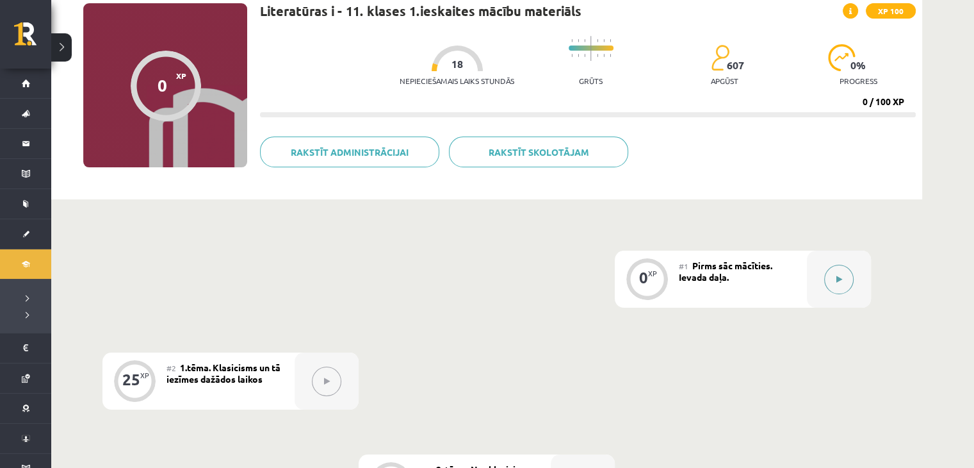
click at [845, 284] on button at bounding box center [838, 279] width 29 height 29
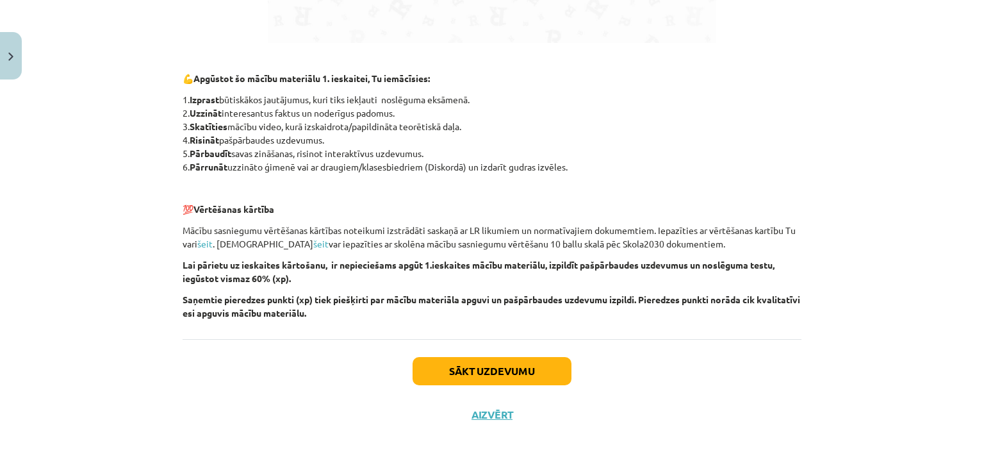
scroll to position [871, 0]
click at [498, 377] on button "Sākt uzdevumu" at bounding box center [491, 371] width 159 height 28
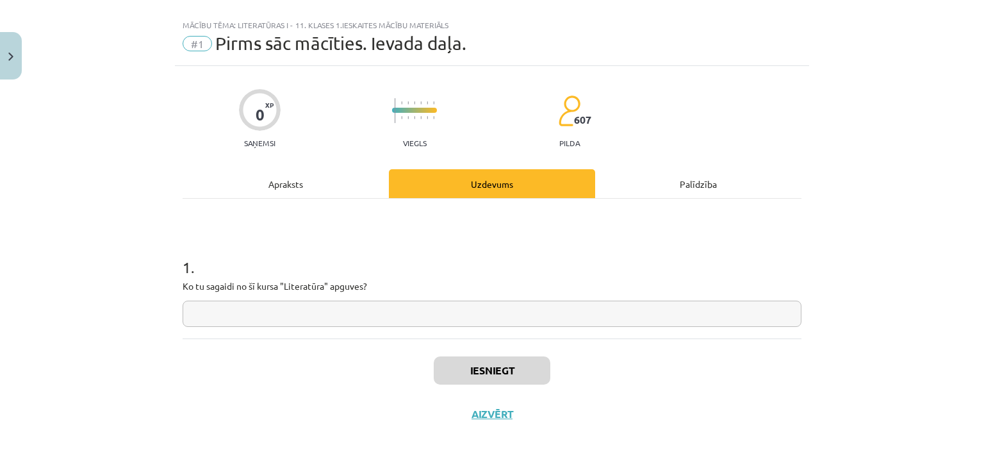
scroll to position [19, 0]
click at [441, 312] on input "text" at bounding box center [492, 314] width 619 height 26
click at [525, 317] on input "text" at bounding box center [492, 314] width 619 height 26
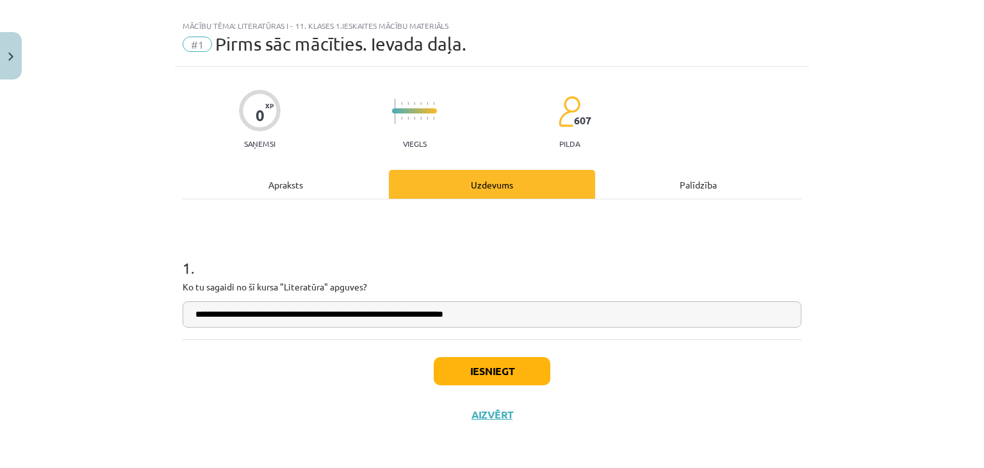
type input "**********"
click at [509, 374] on button "Iesniegt" at bounding box center [492, 371] width 117 height 28
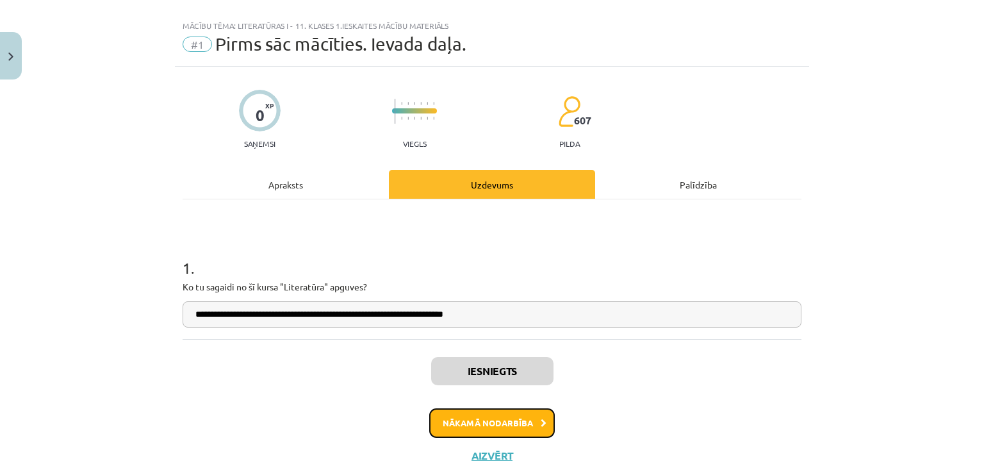
click at [506, 421] on button "Nākamā nodarbība" at bounding box center [492, 422] width 126 height 29
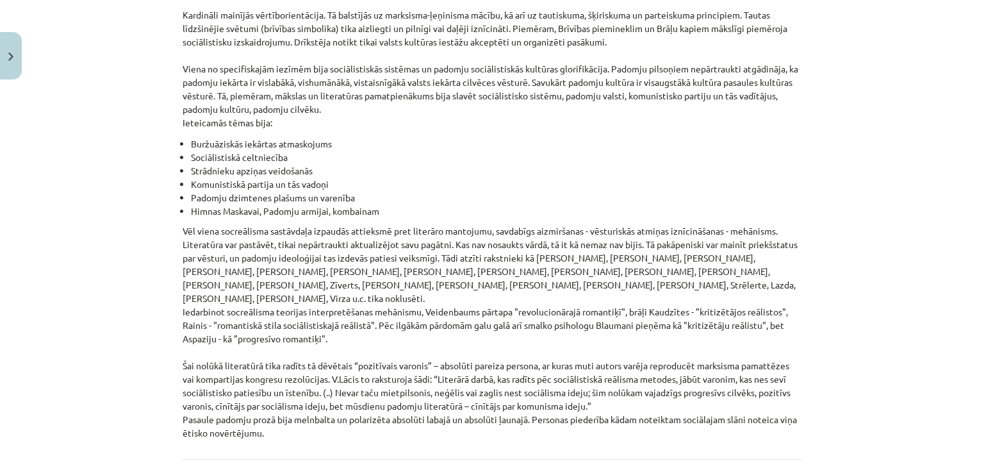
scroll to position [2939, 0]
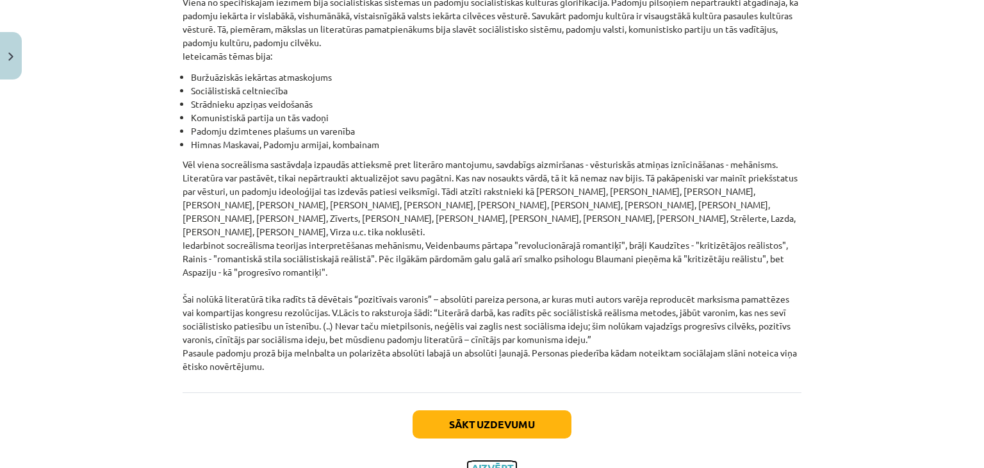
click at [496, 461] on button "Aizvērt" at bounding box center [492, 467] width 49 height 13
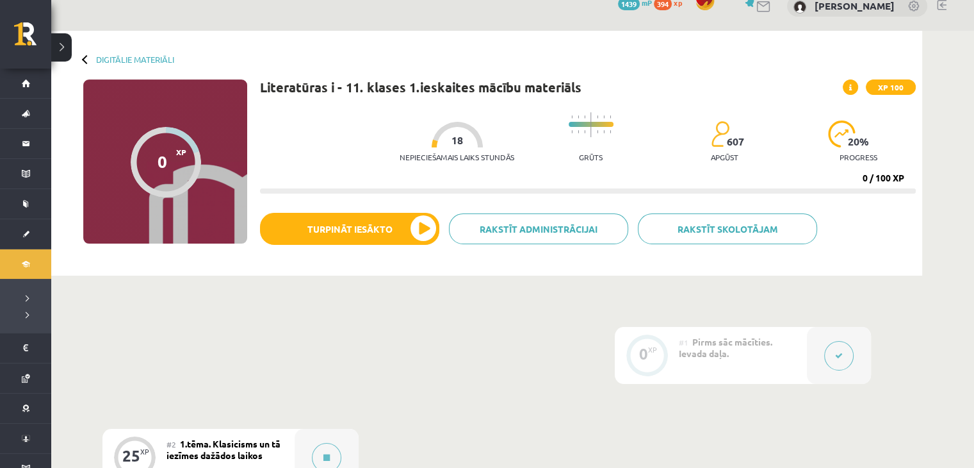
scroll to position [18, 0]
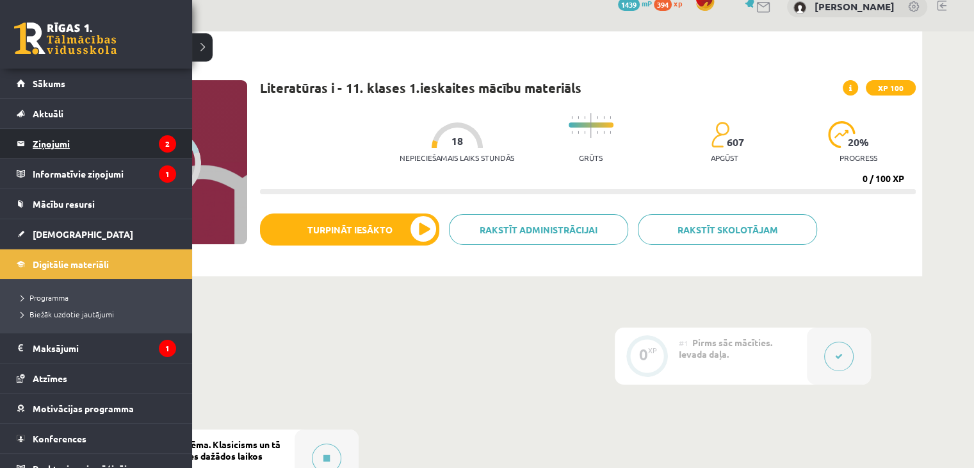
click at [42, 146] on legend "Ziņojumi 2" at bounding box center [104, 143] width 143 height 29
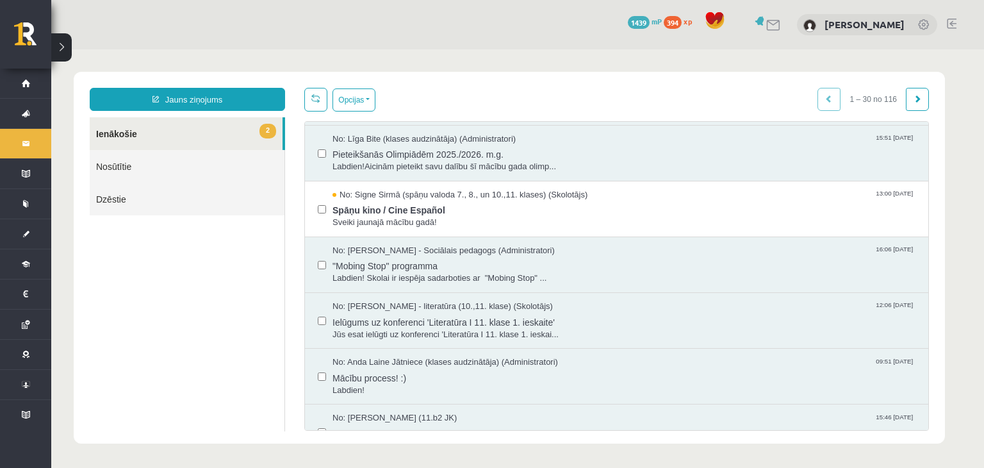
scroll to position [282, 0]
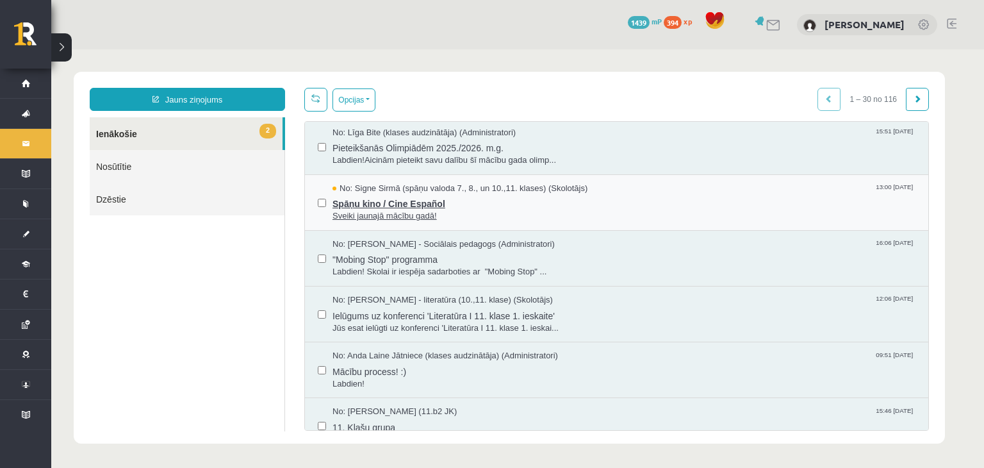
click at [358, 194] on span "Spāņu kino / Cine Español" at bounding box center [623, 202] width 583 height 16
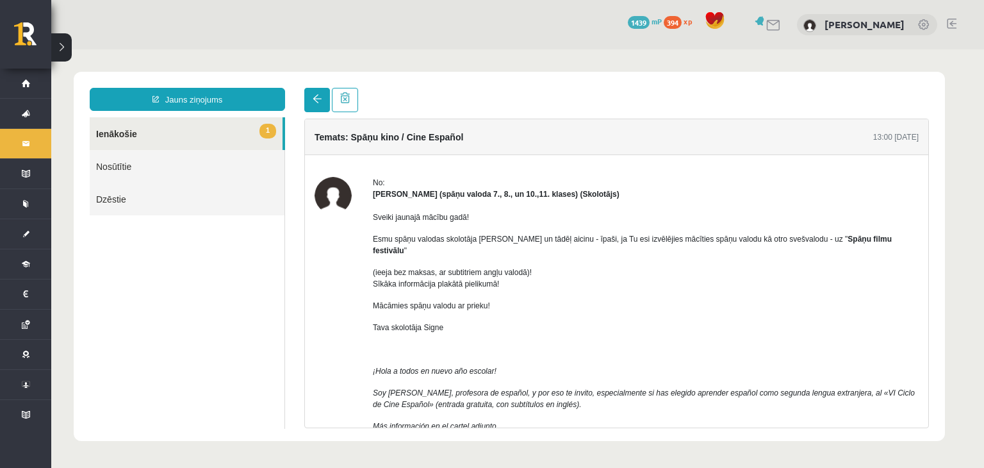
scroll to position [0, 0]
click at [318, 104] on link at bounding box center [317, 100] width 26 height 24
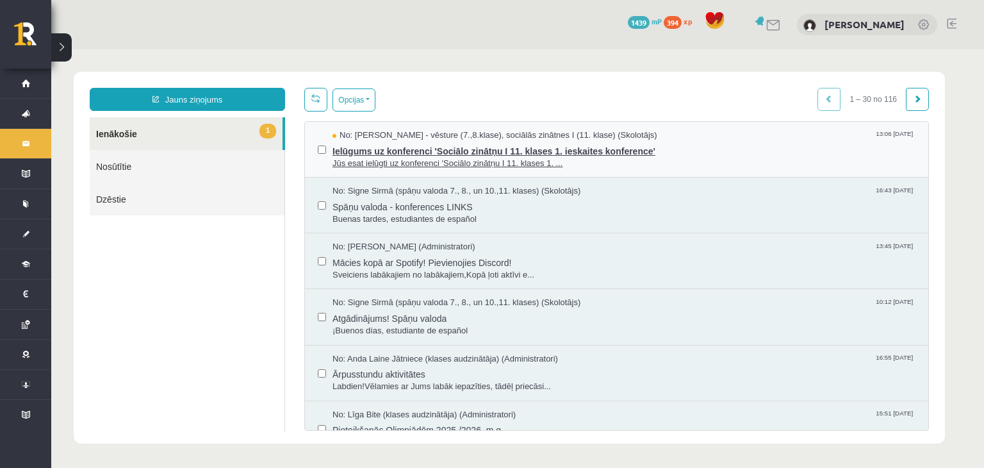
click at [368, 142] on span "Ielūgums uz konferenci 'Sociālo zinātņu I 11. klases 1. ieskaites konference'" at bounding box center [623, 150] width 583 height 16
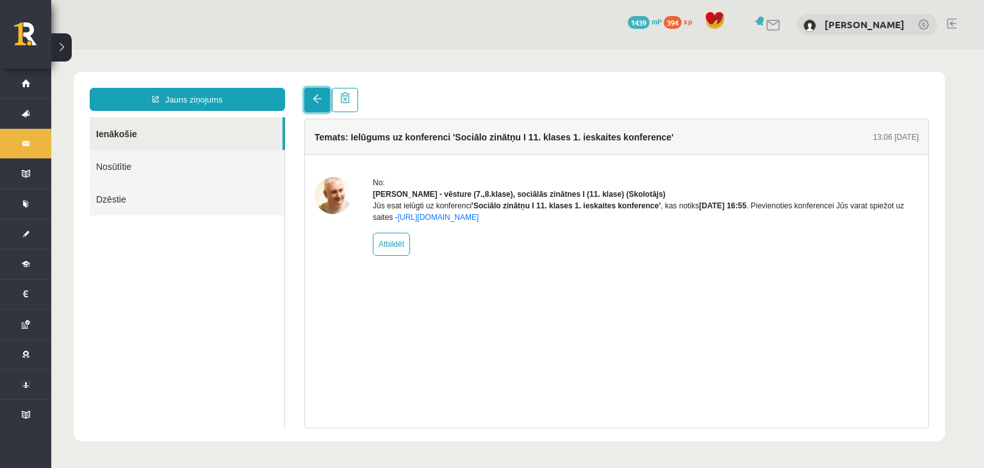
click at [316, 99] on span at bounding box center [317, 98] width 9 height 9
